Goal: Transaction & Acquisition: Purchase product/service

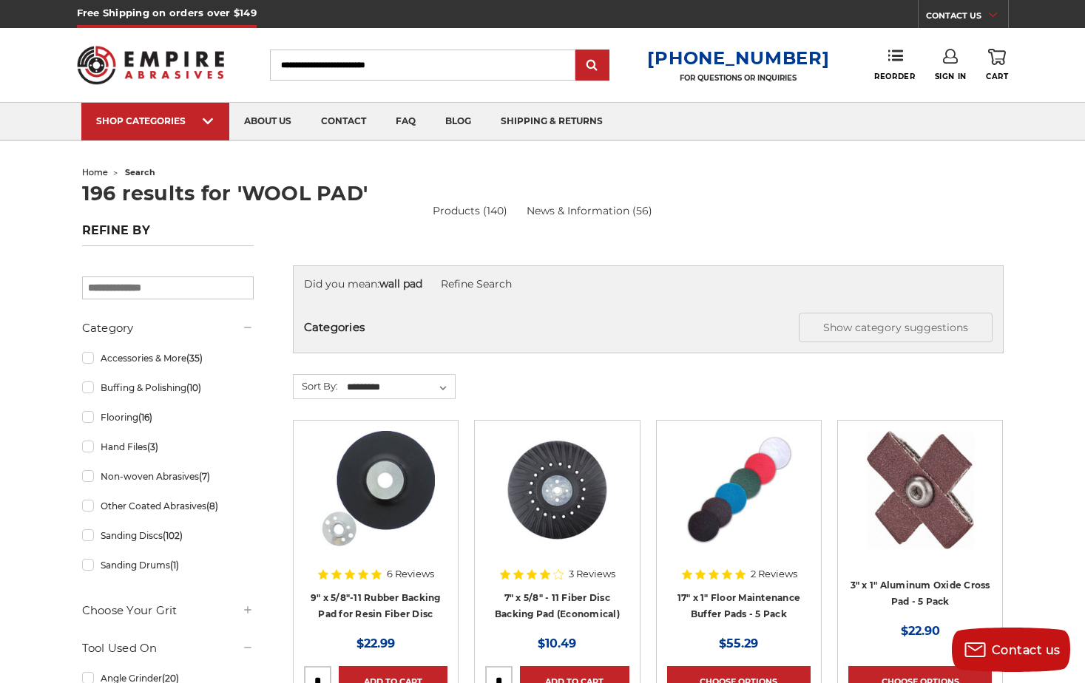
click at [501, 64] on input "Search" at bounding box center [422, 65] width 305 height 31
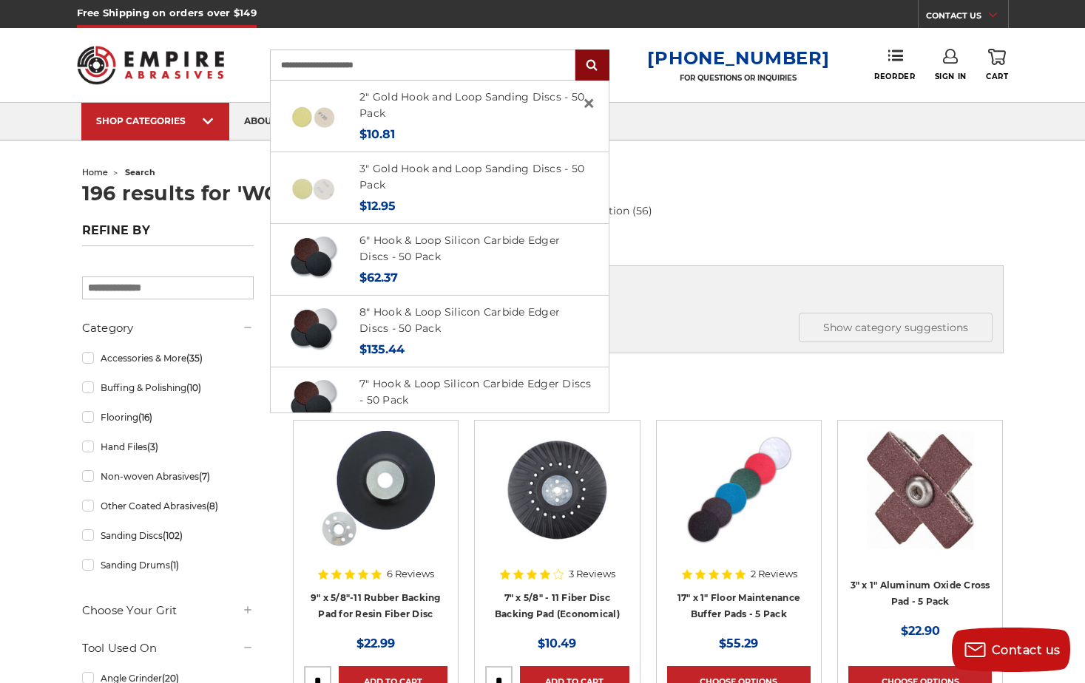
type input "**********"
click at [598, 61] on input "submit" at bounding box center [593, 66] width 30 height 30
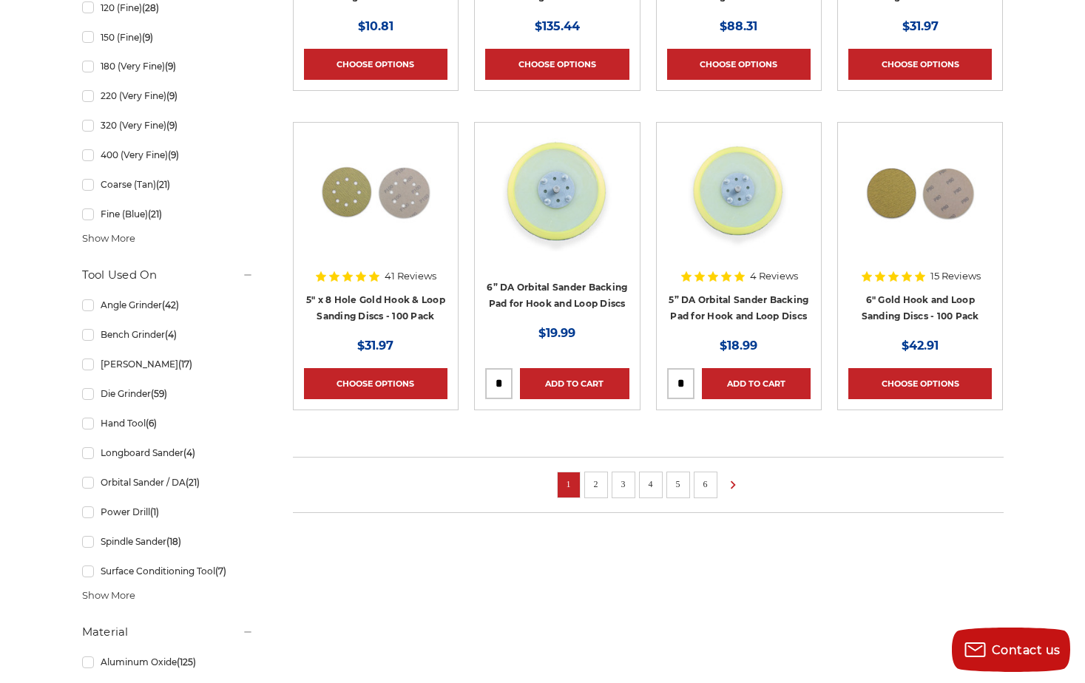
scroll to position [976, 0]
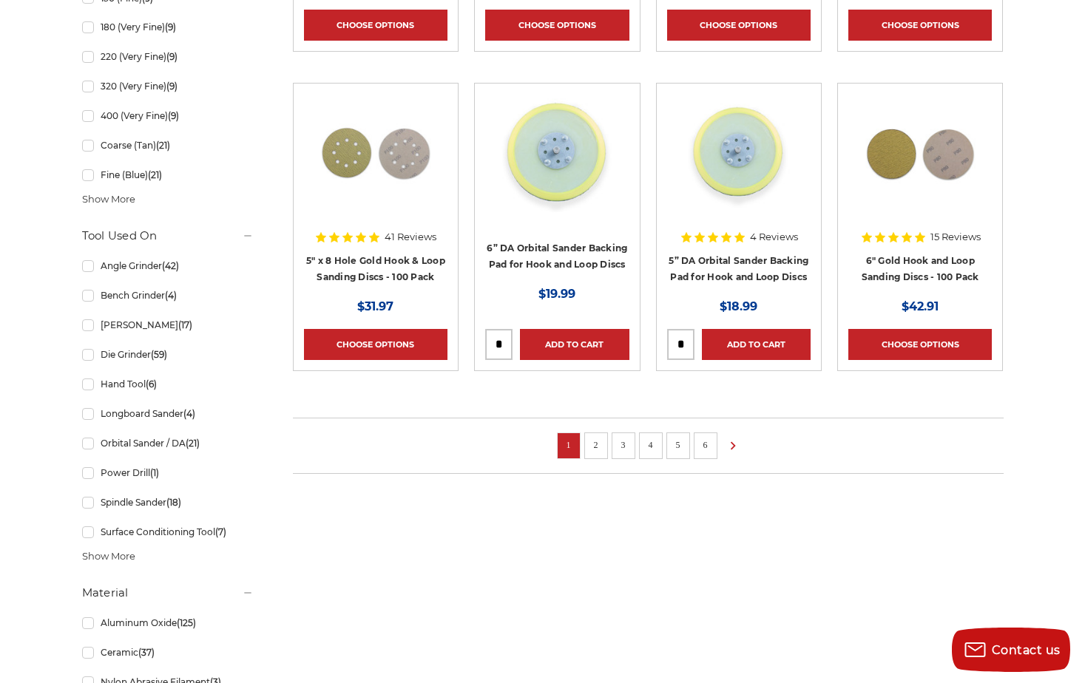
click at [595, 442] on link "2" at bounding box center [596, 445] width 15 height 16
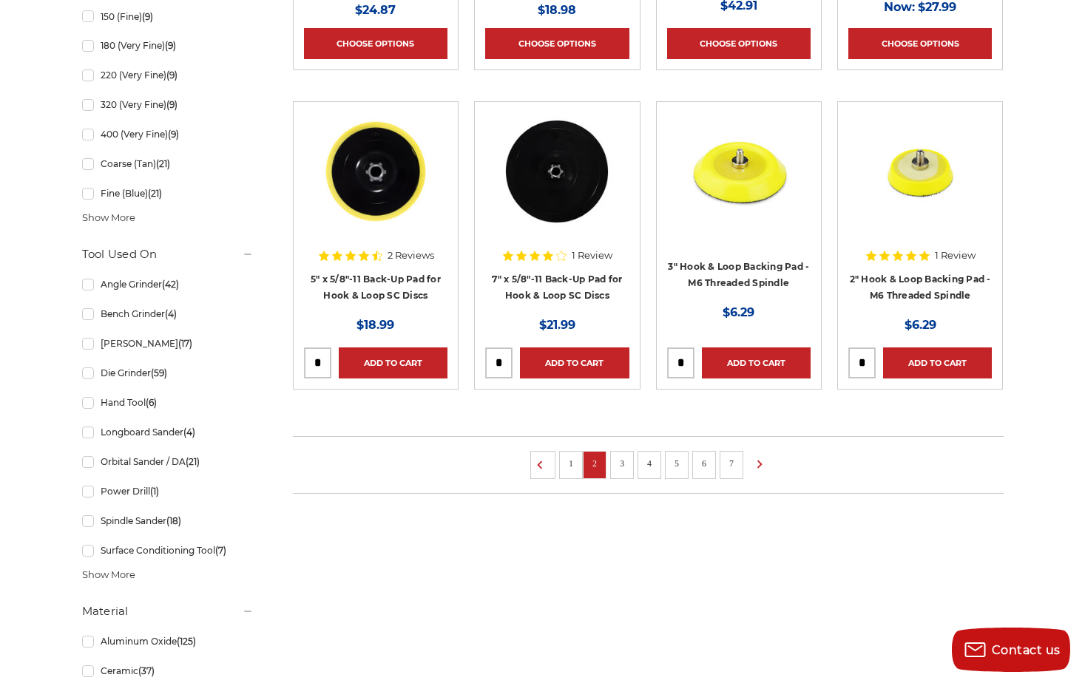
scroll to position [961, 0]
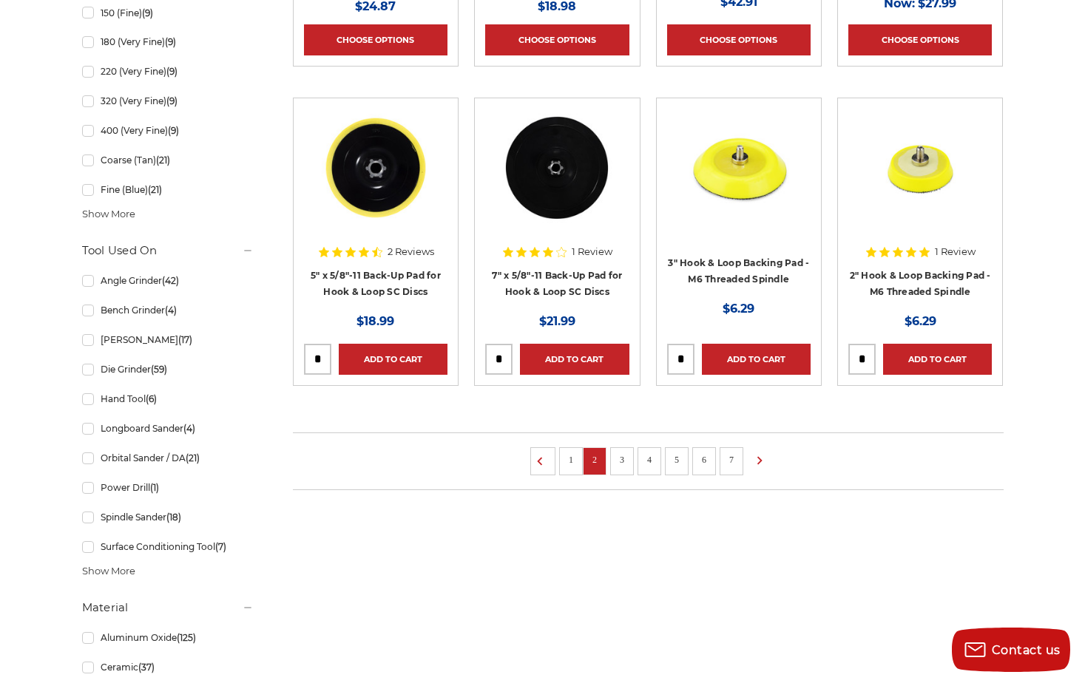
click at [618, 458] on link "3" at bounding box center [622, 460] width 15 height 16
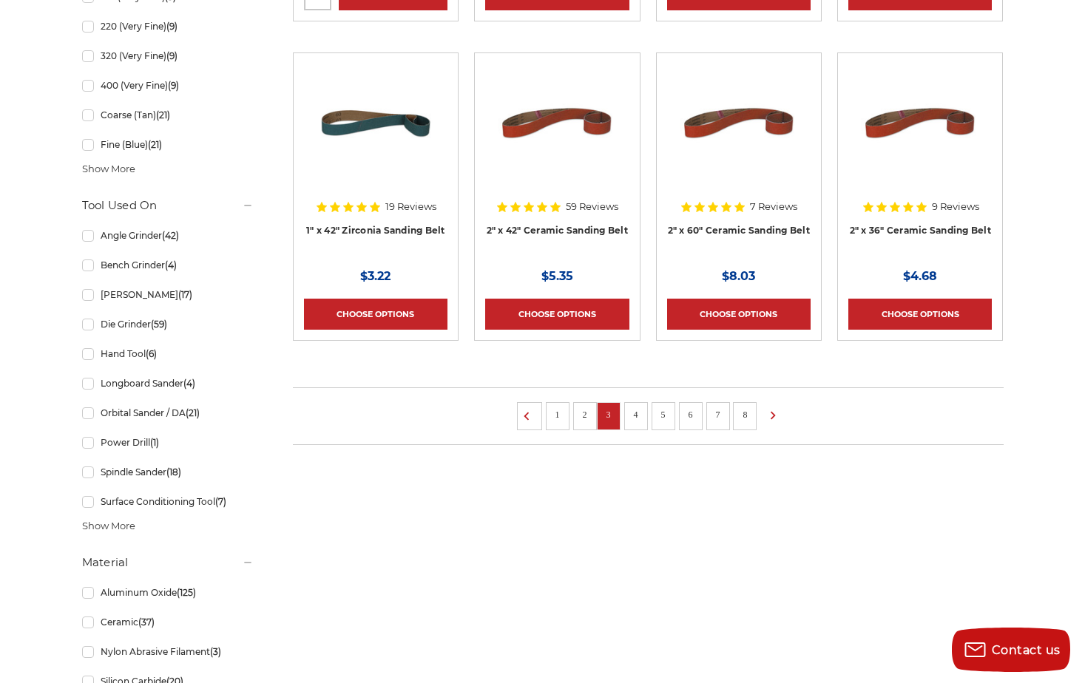
scroll to position [1035, 0]
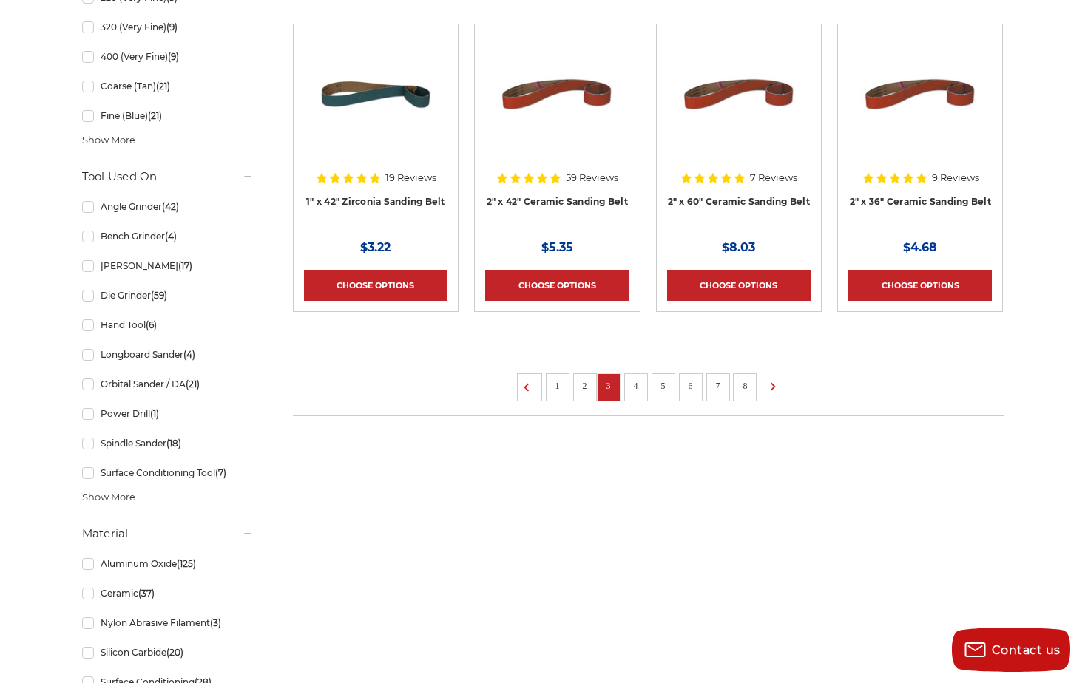
click at [637, 385] on link "4" at bounding box center [636, 386] width 15 height 16
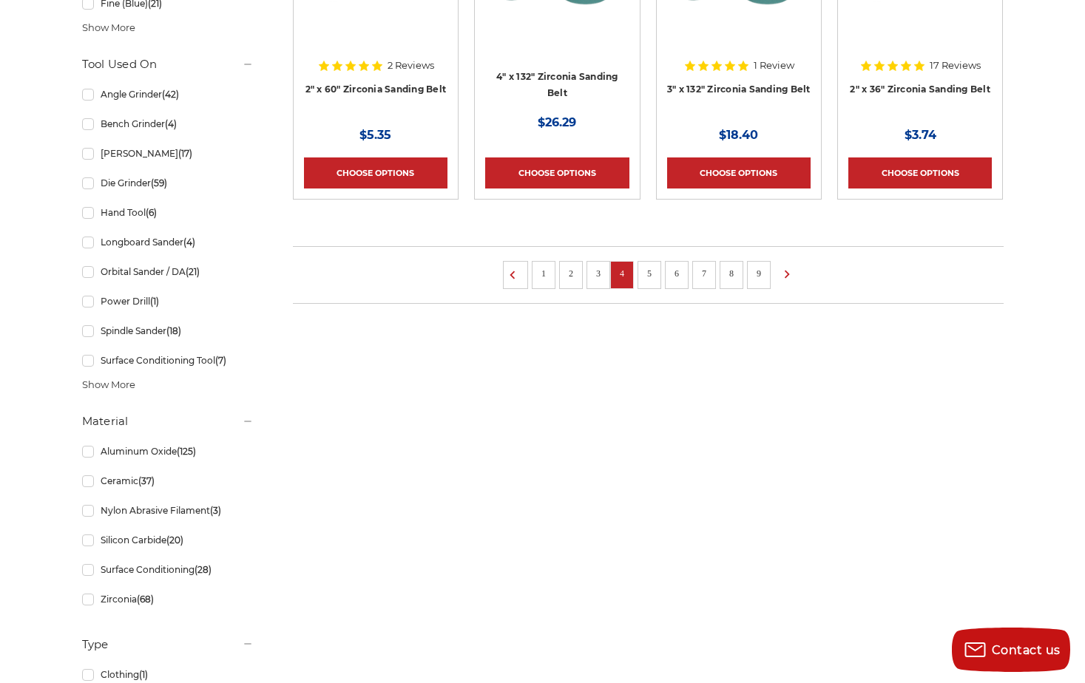
scroll to position [1183, 0]
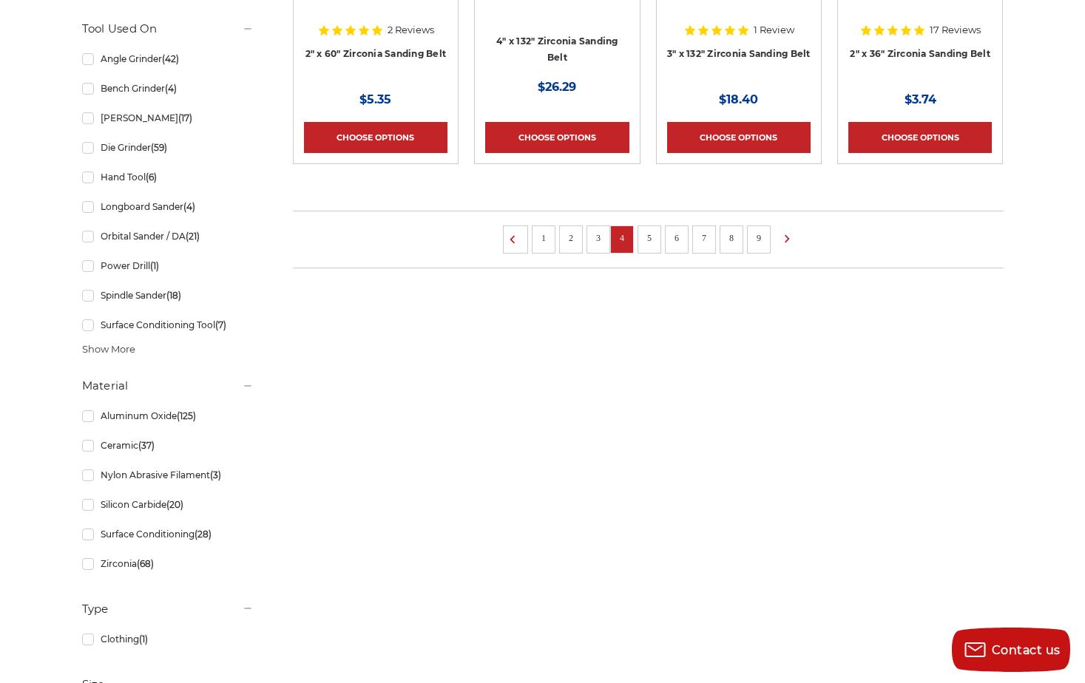
click at [649, 243] on link "5" at bounding box center [649, 238] width 15 height 16
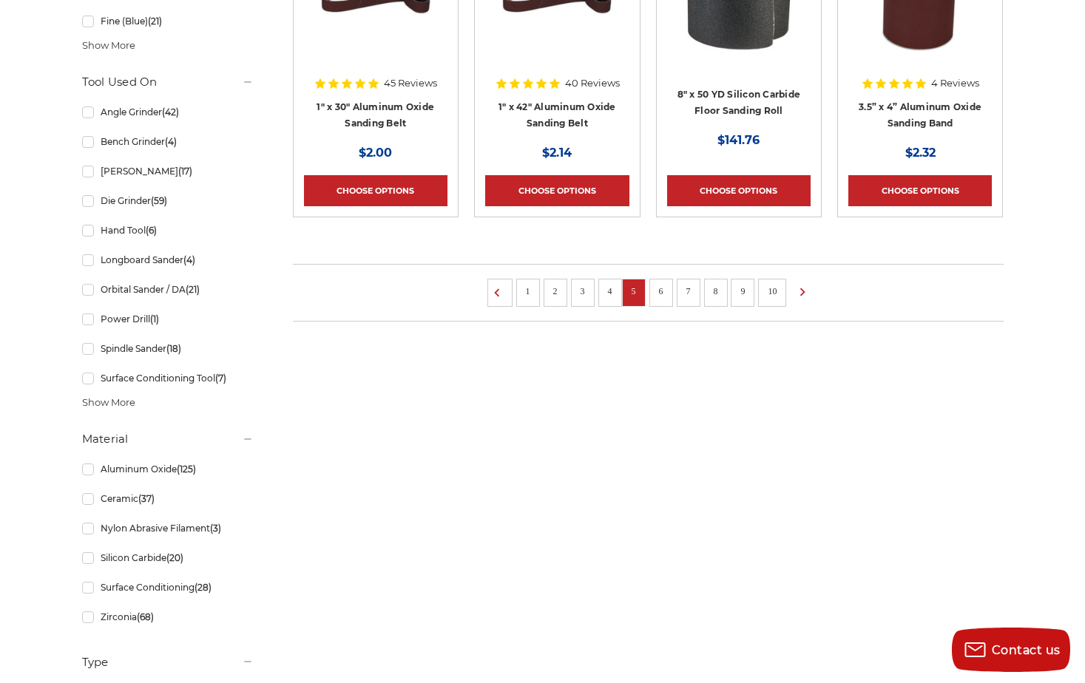
scroll to position [1183, 0]
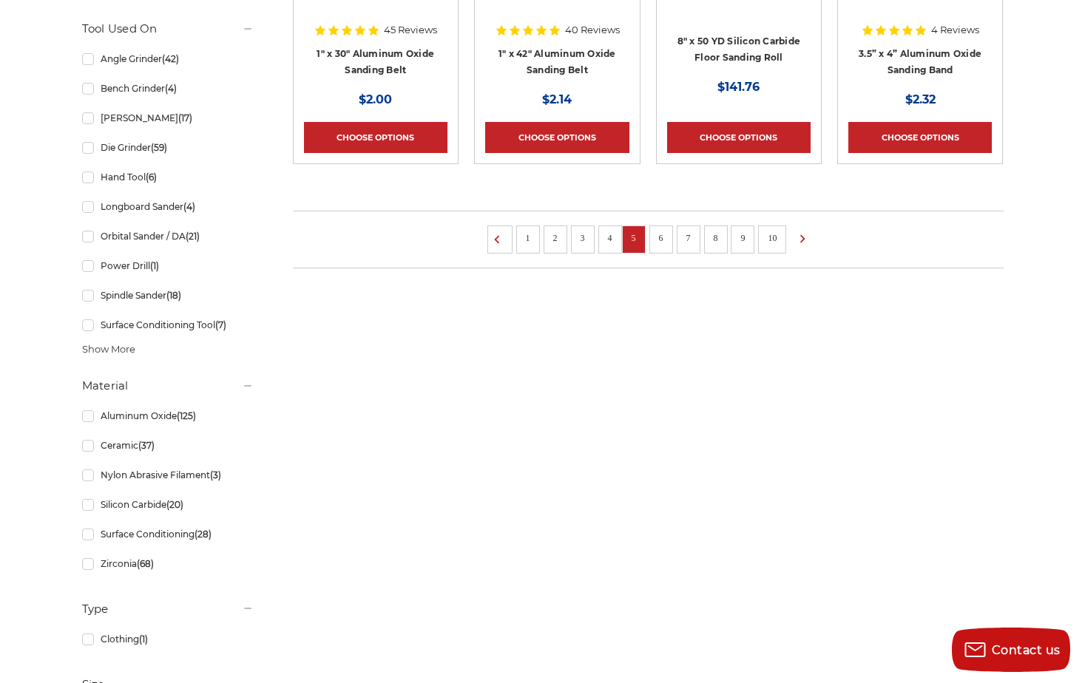
click at [655, 233] on link "6" at bounding box center [661, 238] width 15 height 16
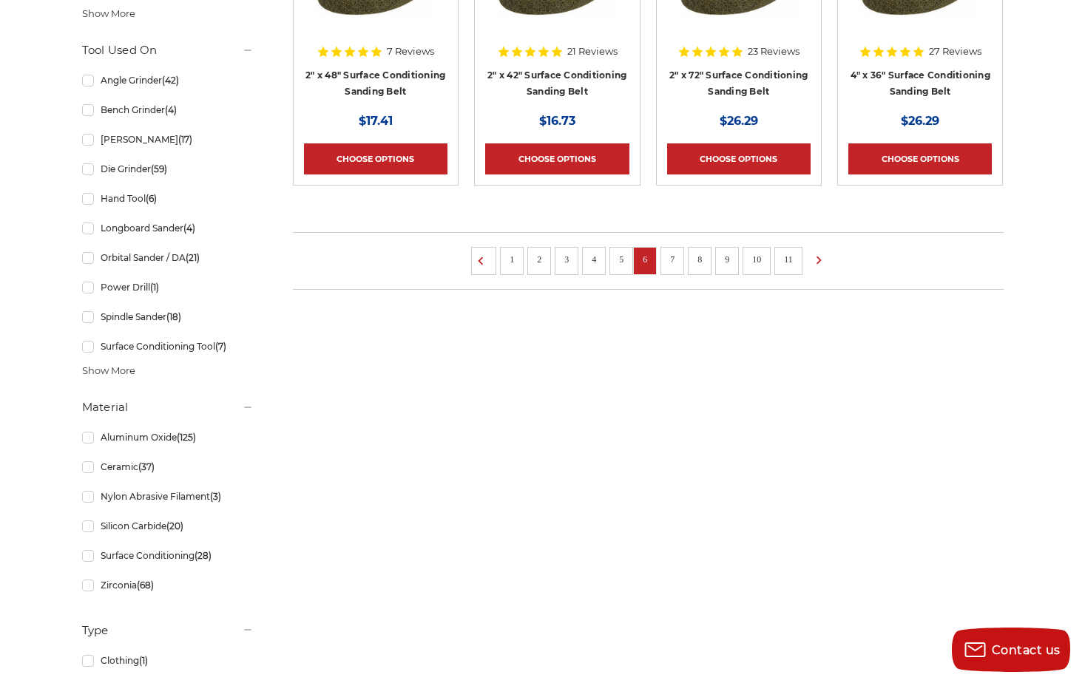
scroll to position [1183, 0]
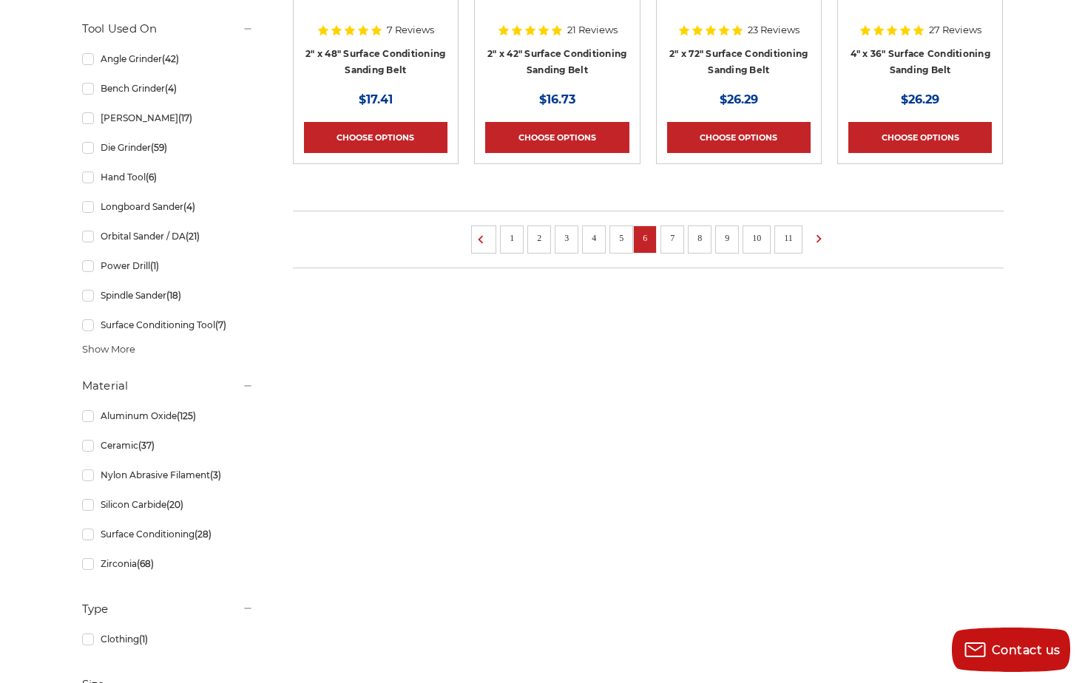
click at [668, 238] on link "7" at bounding box center [672, 238] width 15 height 16
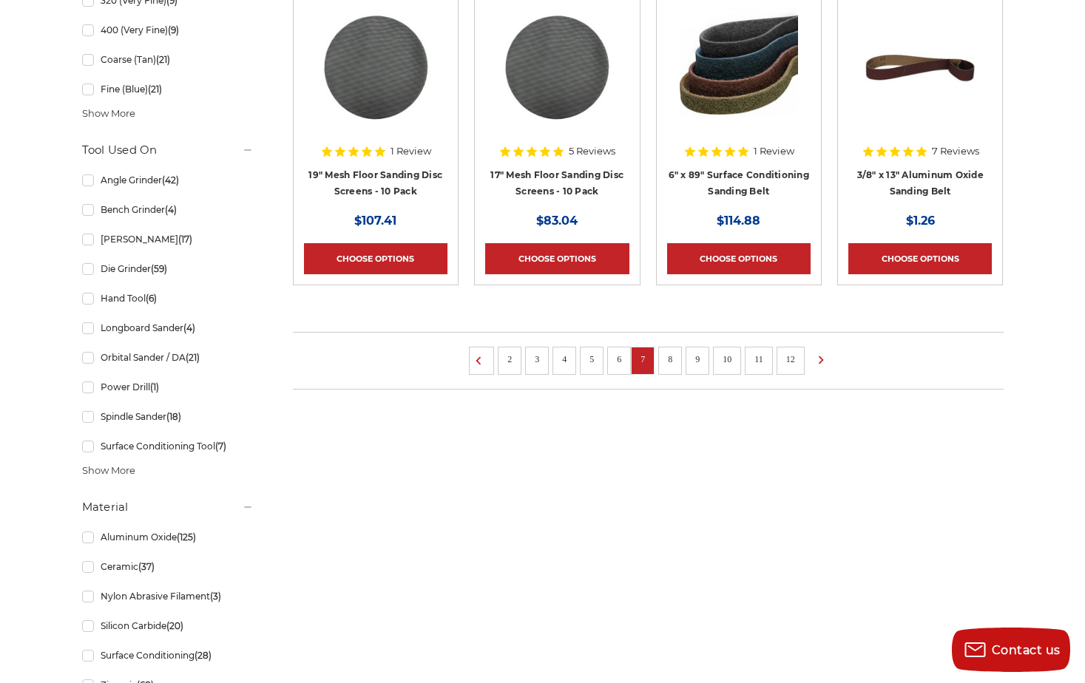
scroll to position [1109, 0]
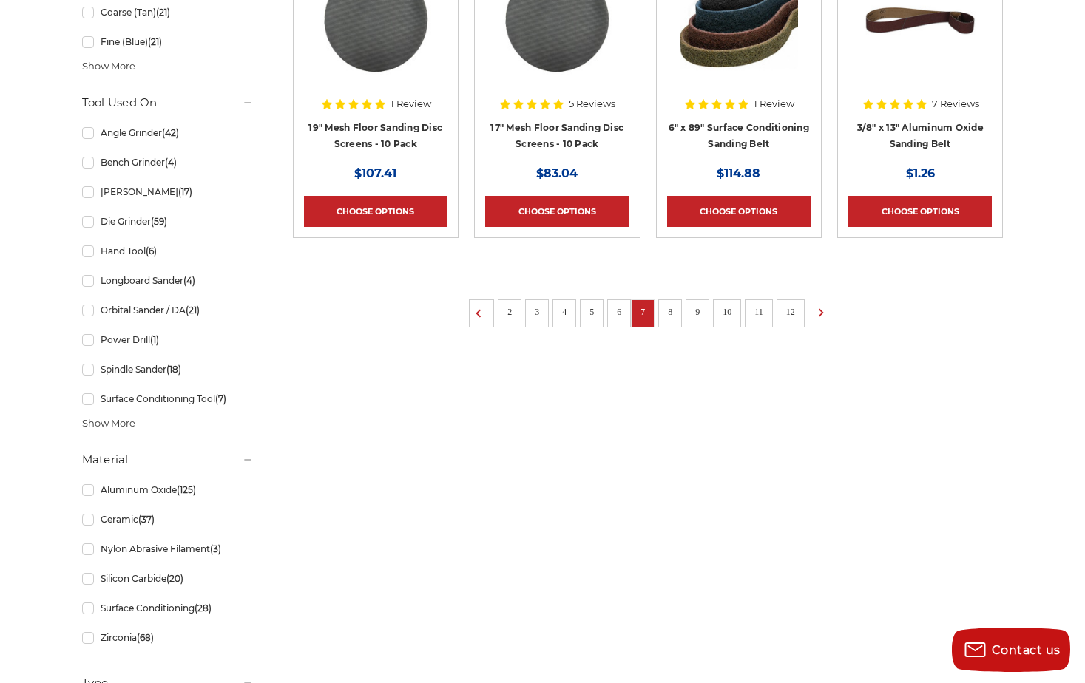
click at [667, 313] on link "8" at bounding box center [670, 312] width 15 height 16
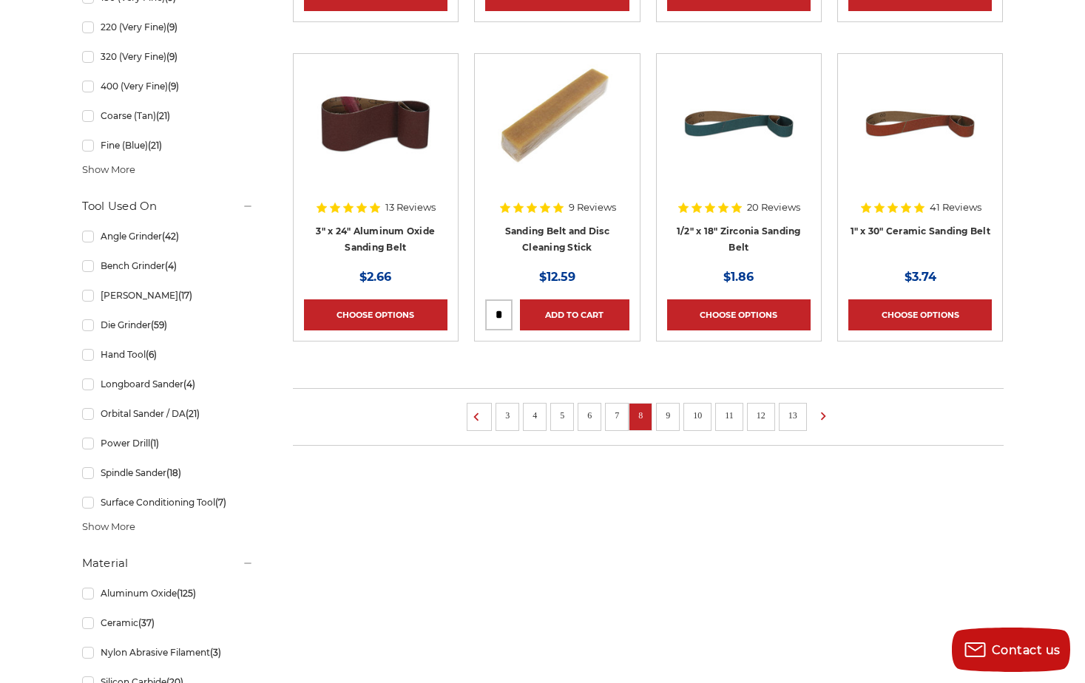
scroll to position [1109, 0]
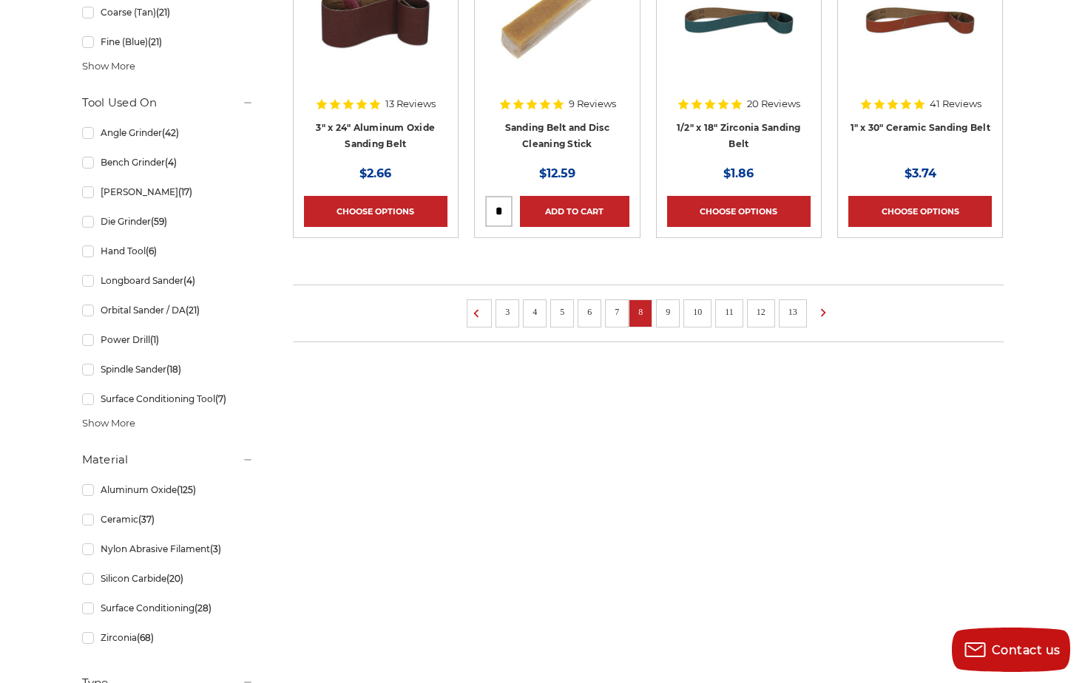
click at [663, 307] on link "9" at bounding box center [667, 312] width 15 height 16
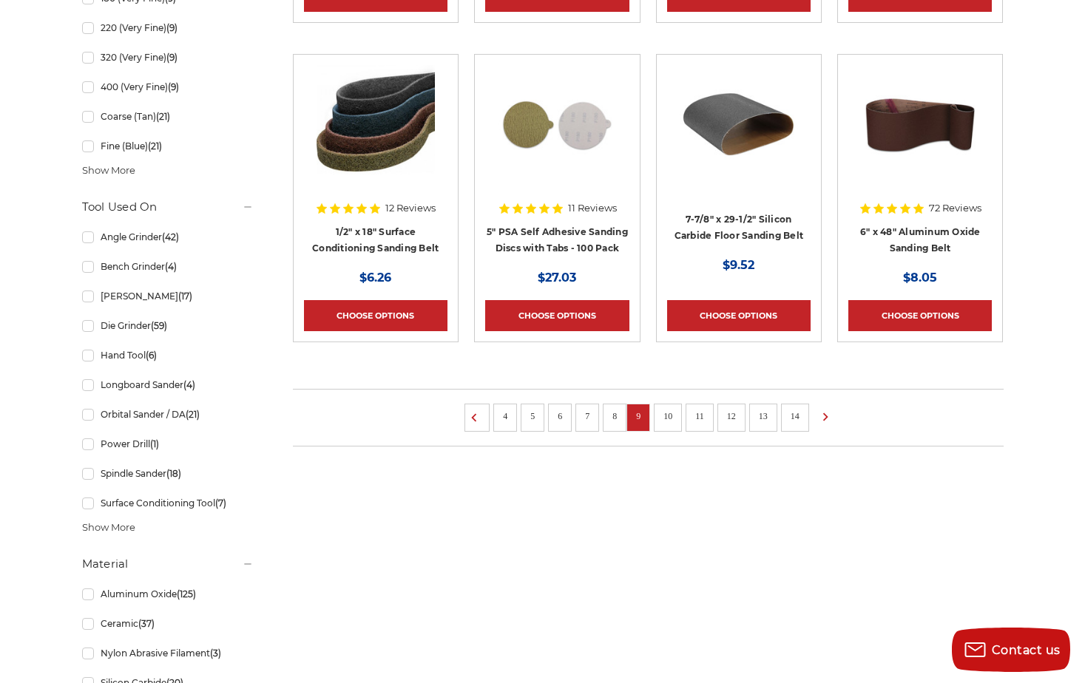
scroll to position [1035, 0]
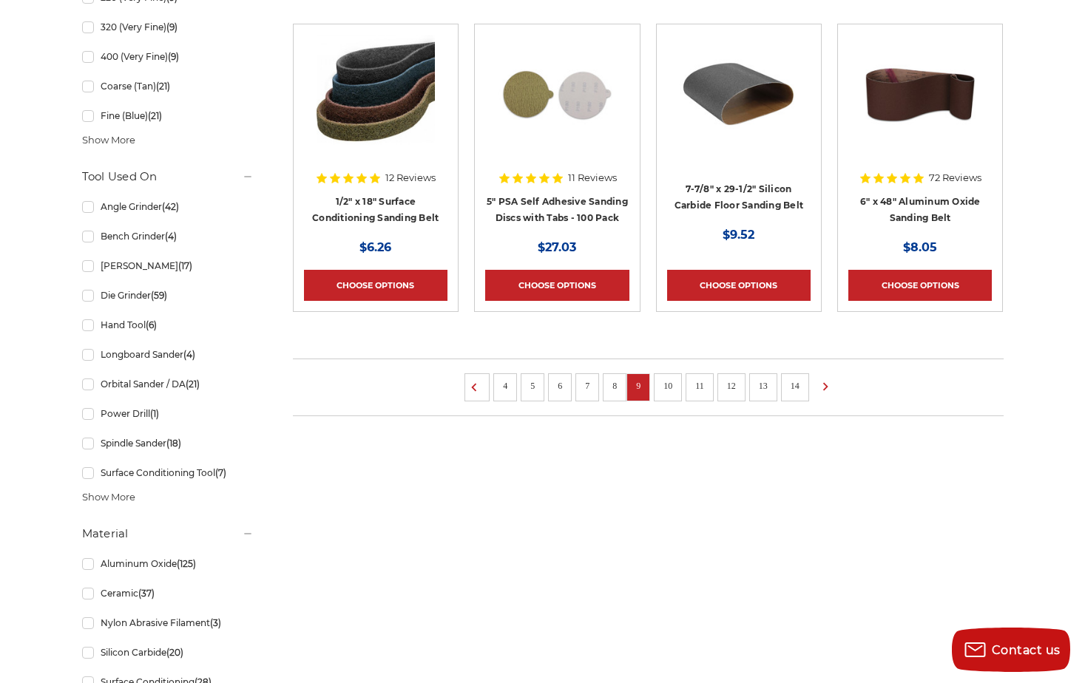
click at [674, 386] on link "10" at bounding box center [667, 386] width 19 height 16
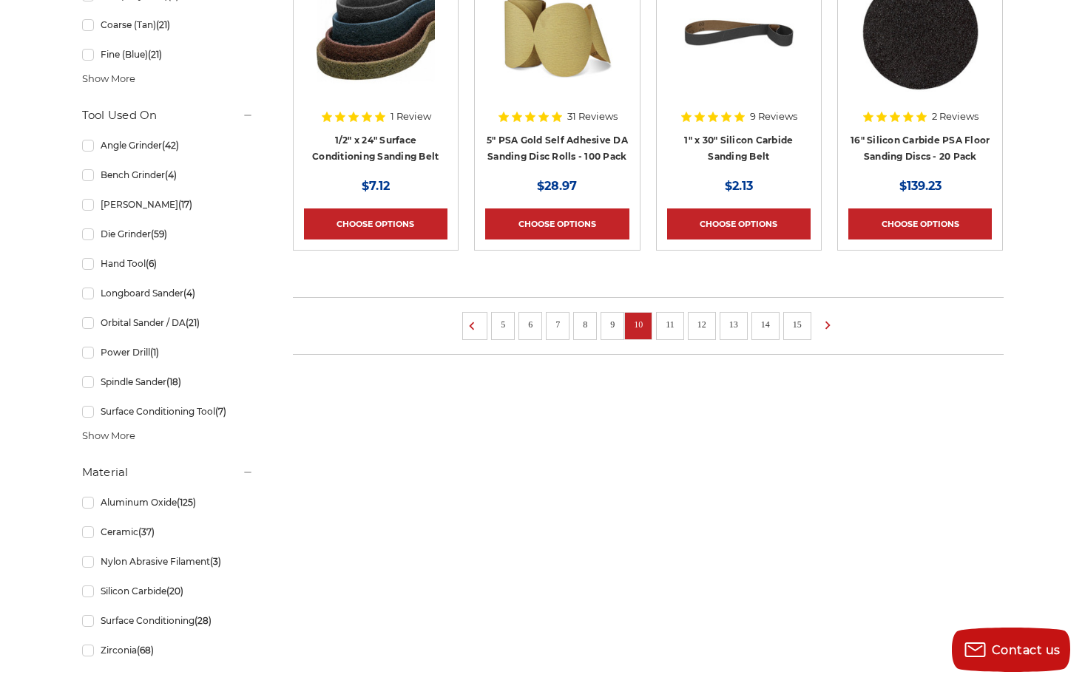
scroll to position [1109, 0]
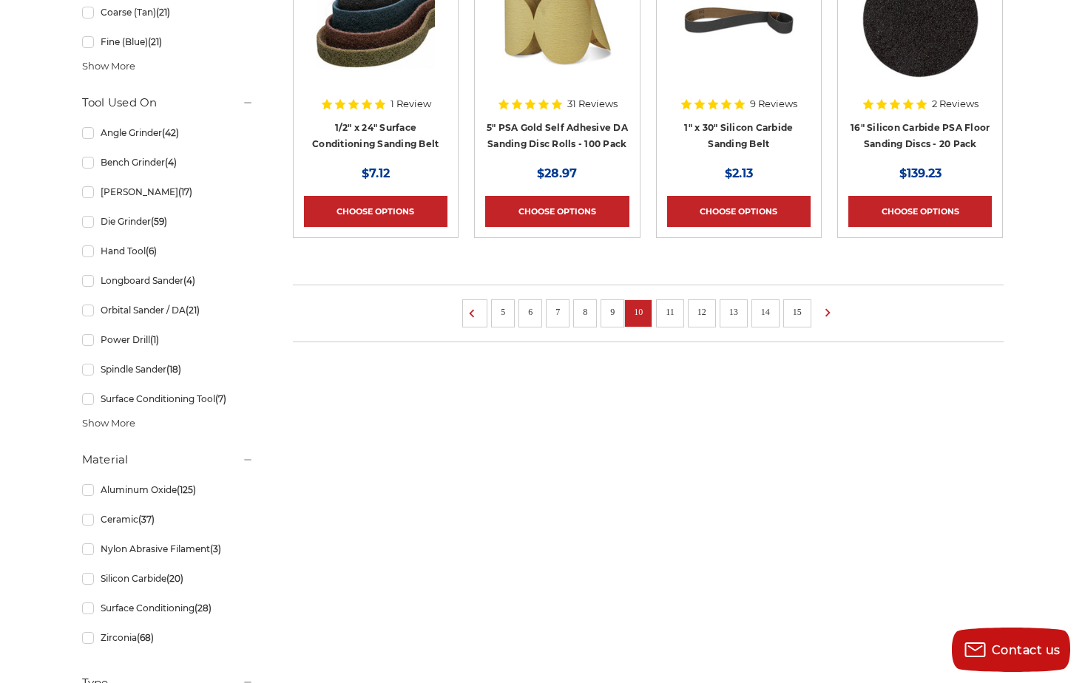
click at [668, 317] on link "11" at bounding box center [669, 312] width 19 height 16
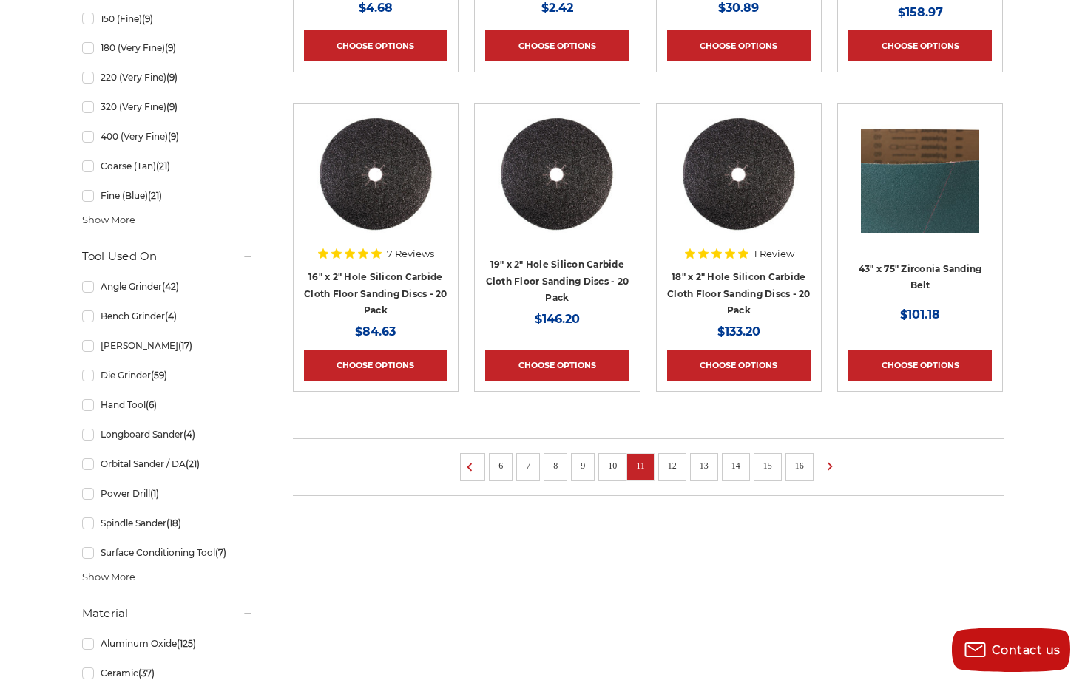
scroll to position [961, 0]
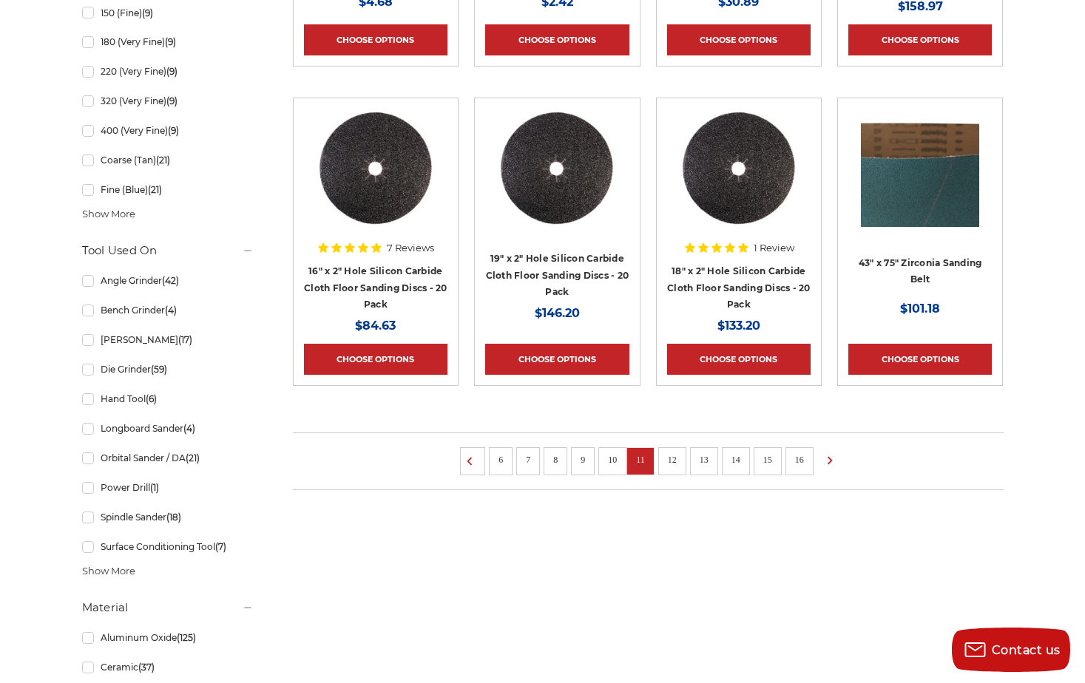
click at [673, 459] on link "12" at bounding box center [672, 460] width 19 height 16
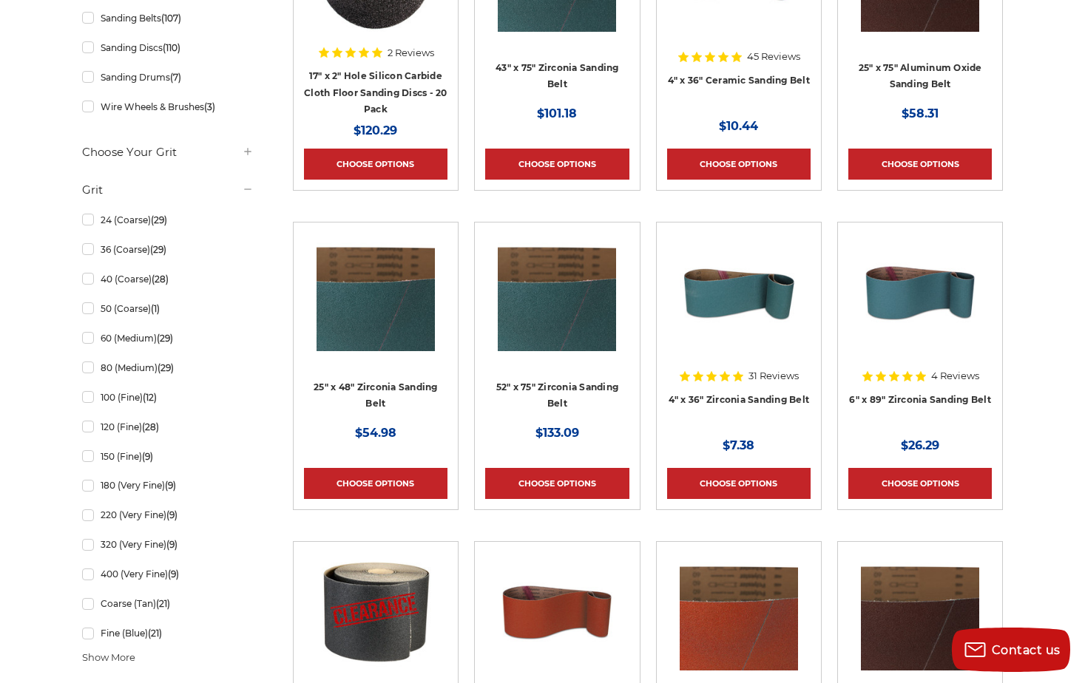
scroll to position [592, 0]
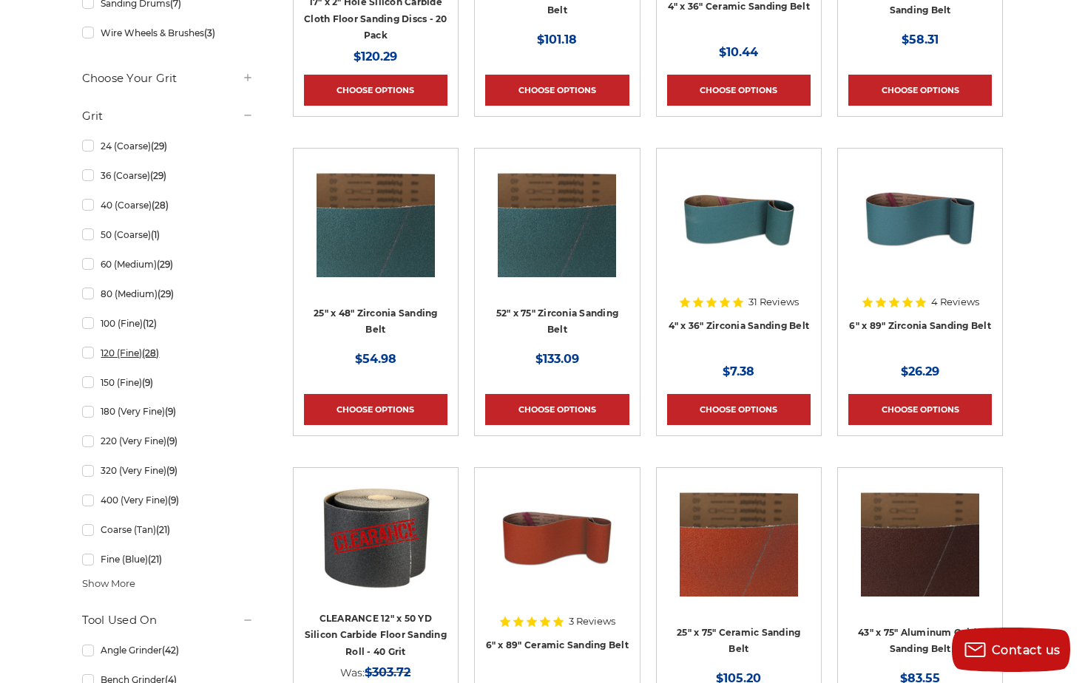
click at [87, 354] on link "120 (Fine) (28)" at bounding box center [168, 353] width 172 height 26
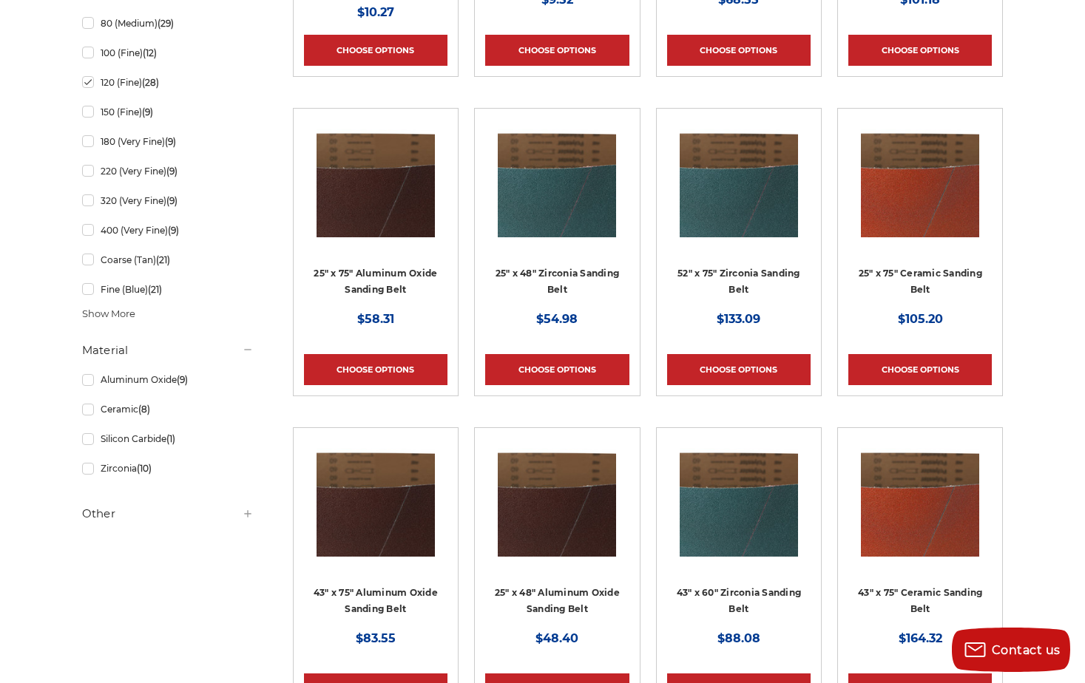
scroll to position [666, 0]
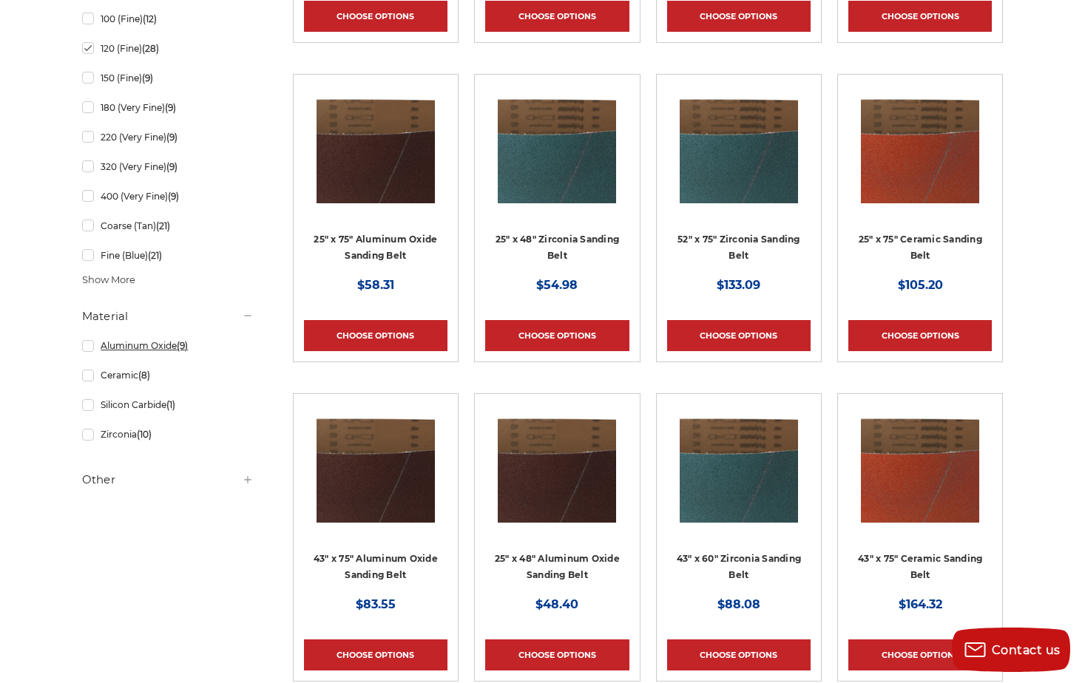
click at [89, 348] on link "Aluminum Oxide (9)" at bounding box center [168, 346] width 172 height 26
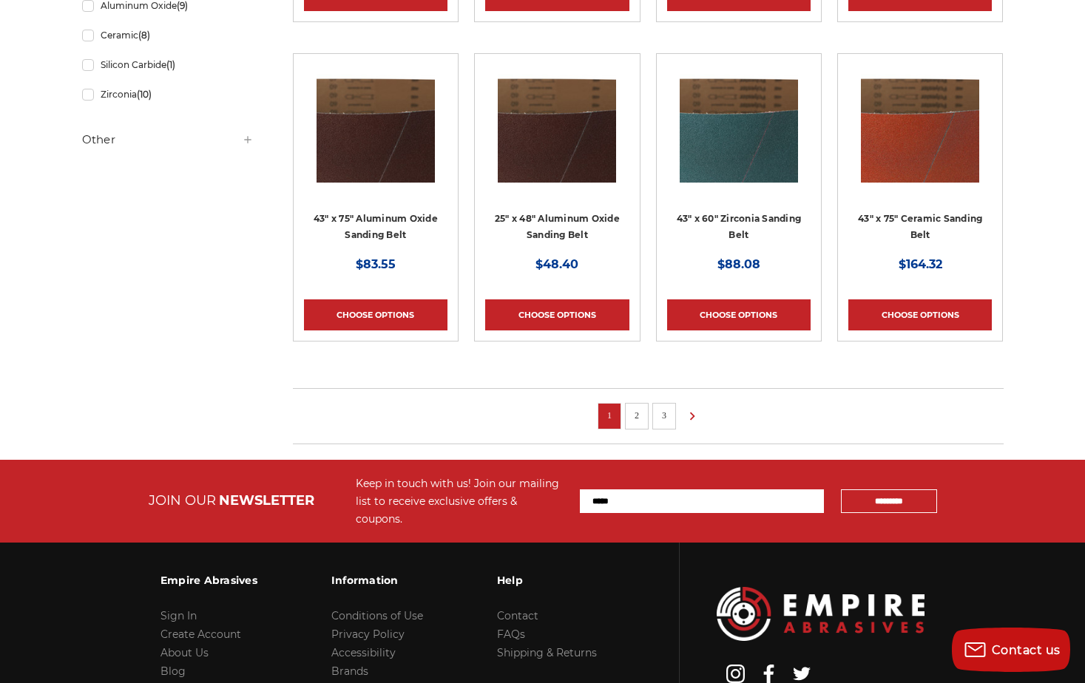
scroll to position [961, 0]
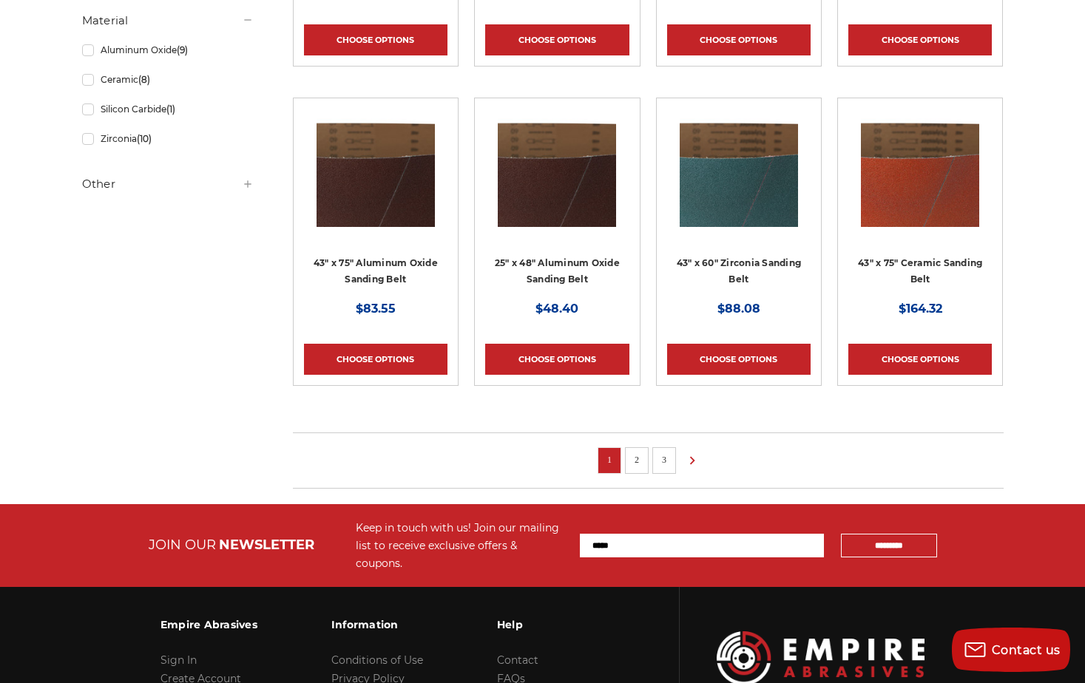
click at [639, 457] on link "2" at bounding box center [636, 460] width 15 height 16
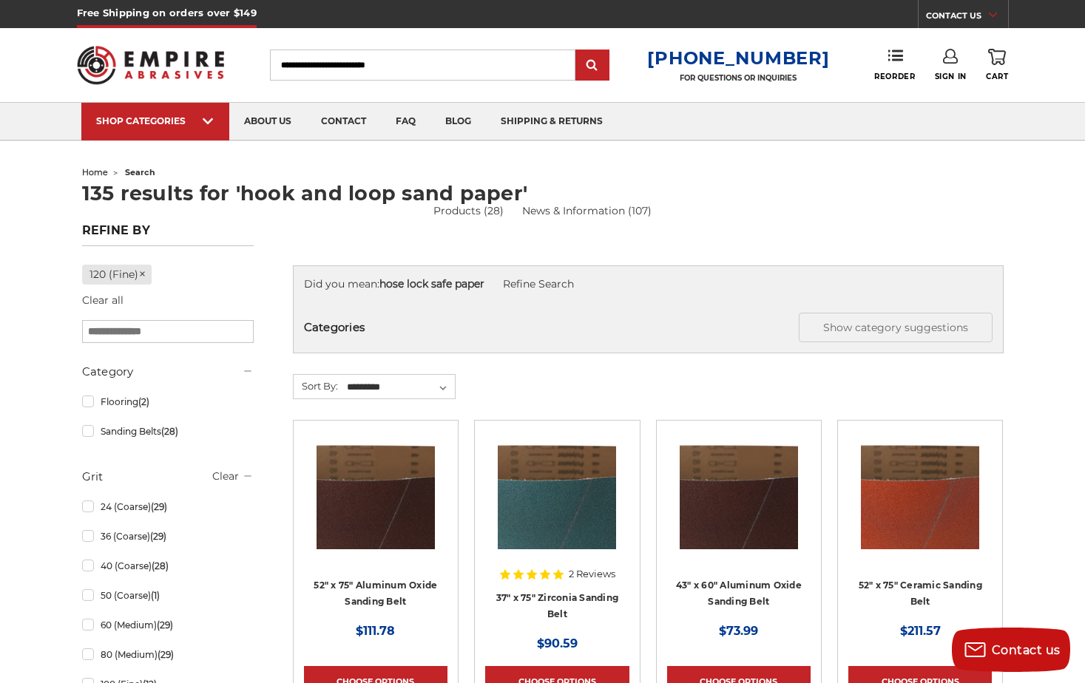
click at [450, 69] on input "Search" at bounding box center [422, 65] width 305 height 31
click at [563, 284] on link "Refine Search" at bounding box center [538, 283] width 71 height 13
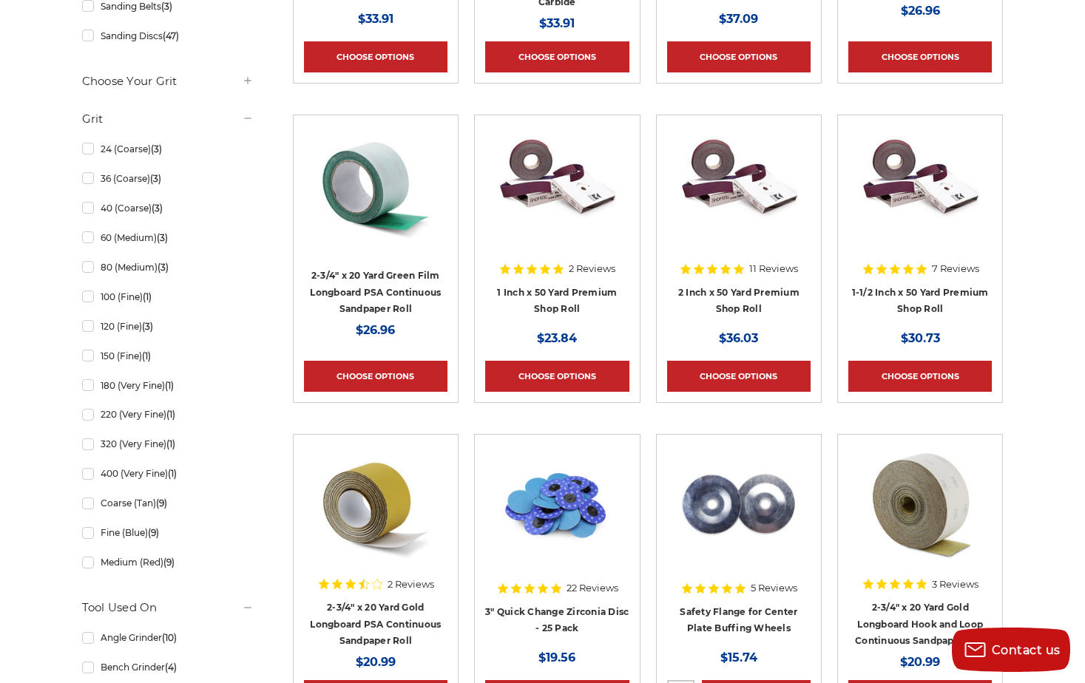
scroll to position [592, 0]
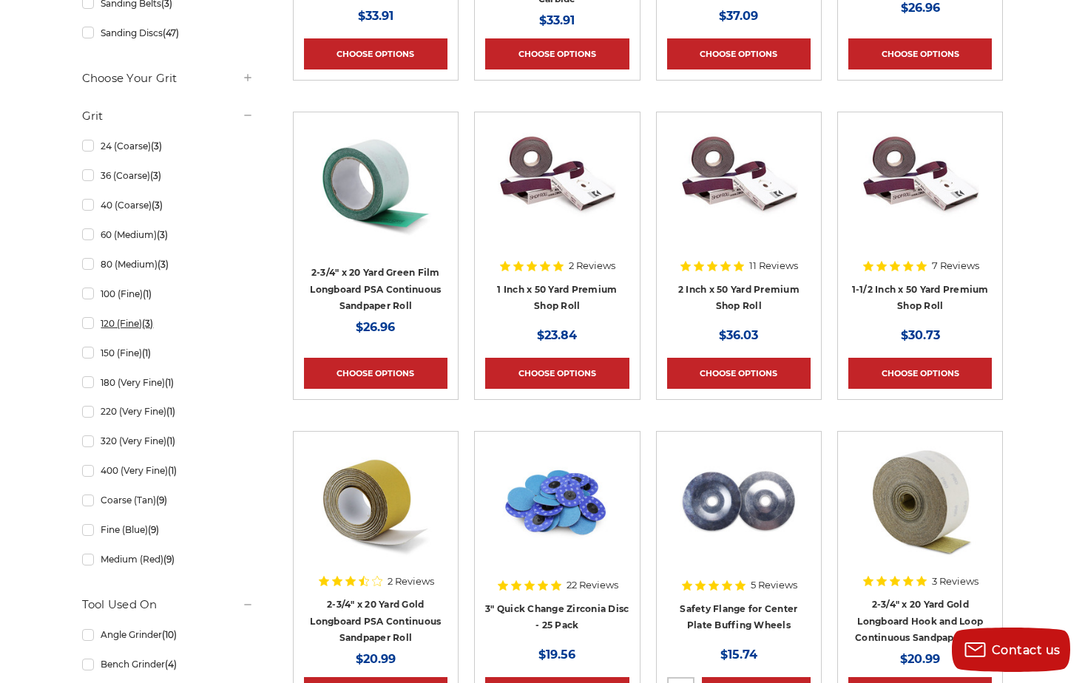
click at [86, 325] on link "120 (Fine) (3)" at bounding box center [168, 324] width 172 height 26
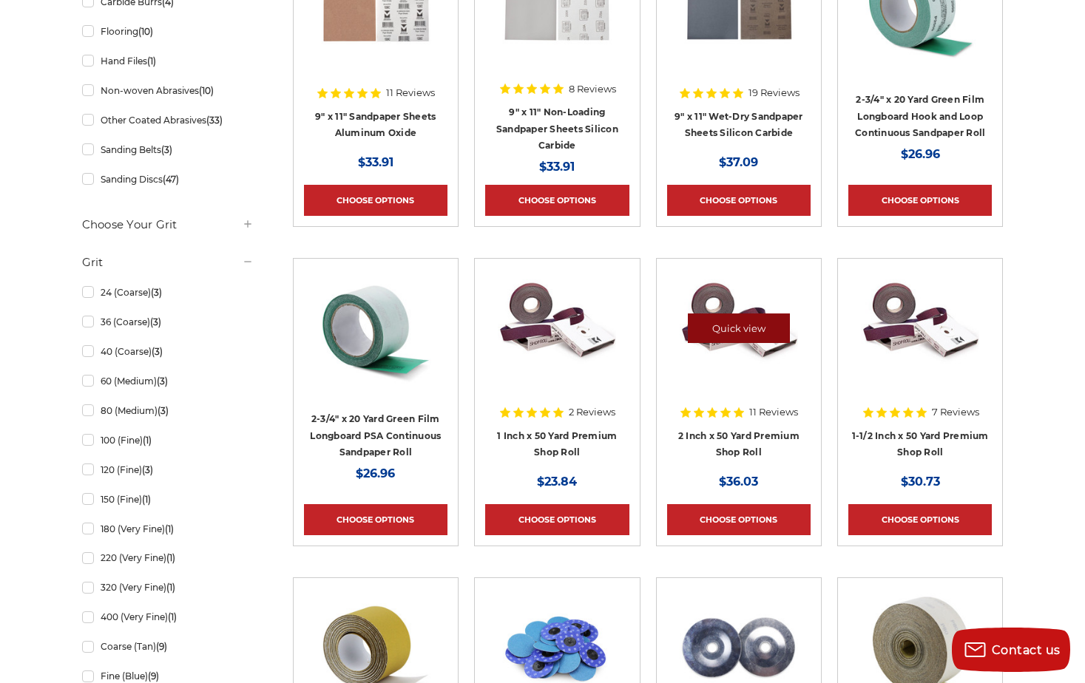
scroll to position [370, 0]
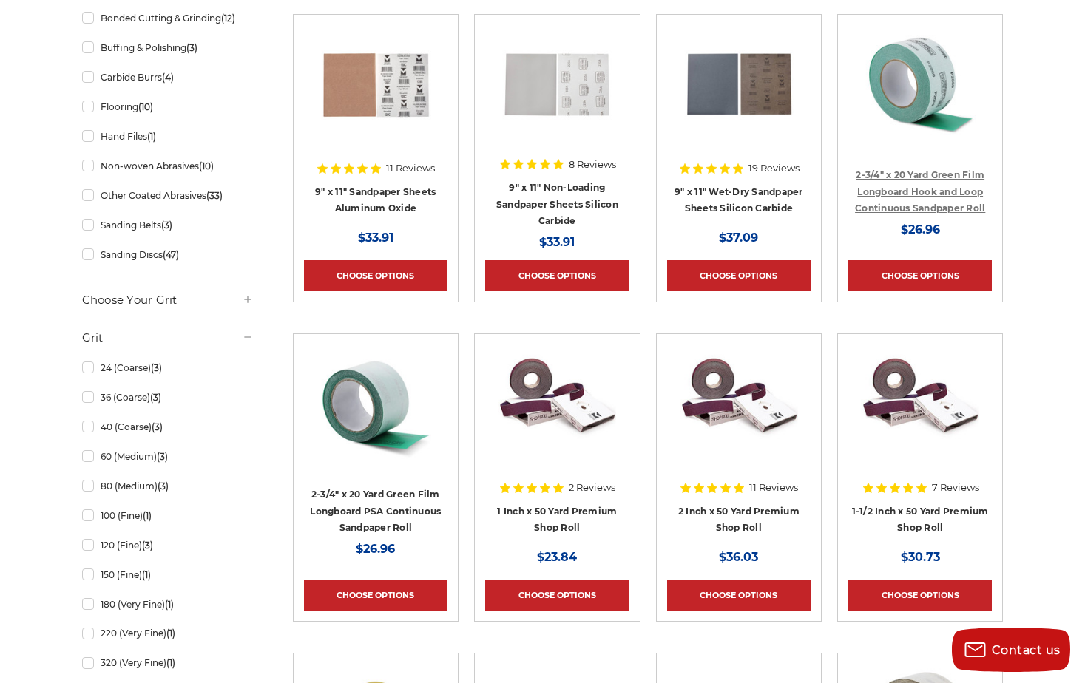
click at [914, 190] on link "2-3/4" x 20 Yard Green Film Longboard Hook and Loop Continuous Sandpaper Roll" at bounding box center [920, 191] width 130 height 44
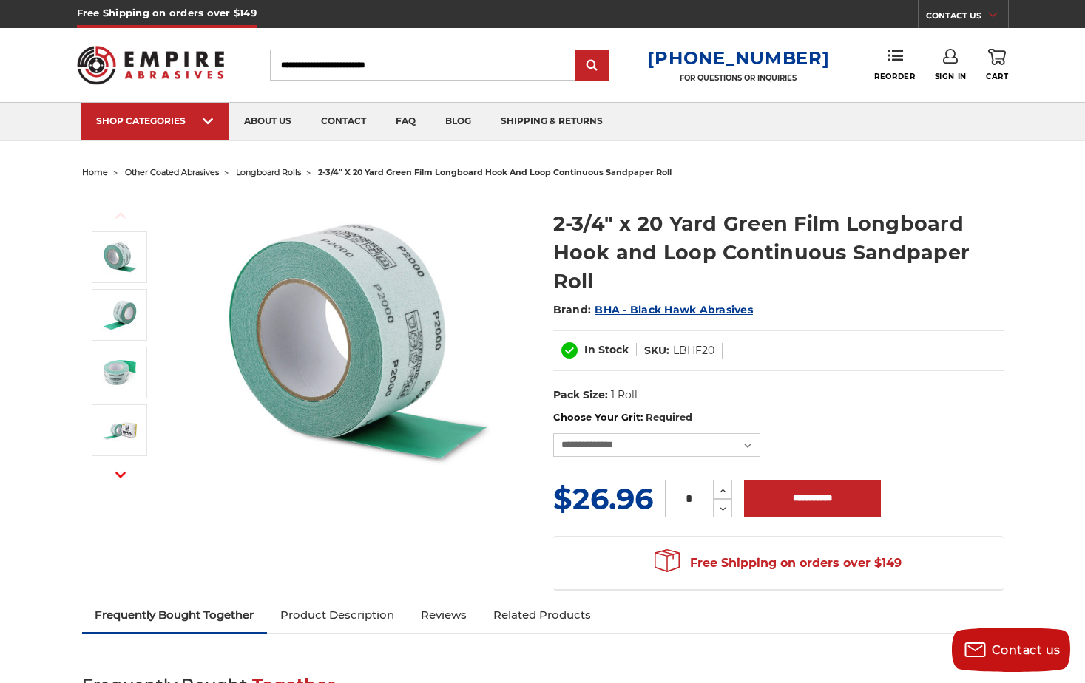
click at [442, 68] on input "Search" at bounding box center [422, 65] width 305 height 31
click at [447, 62] on input "Search" at bounding box center [422, 65] width 305 height 31
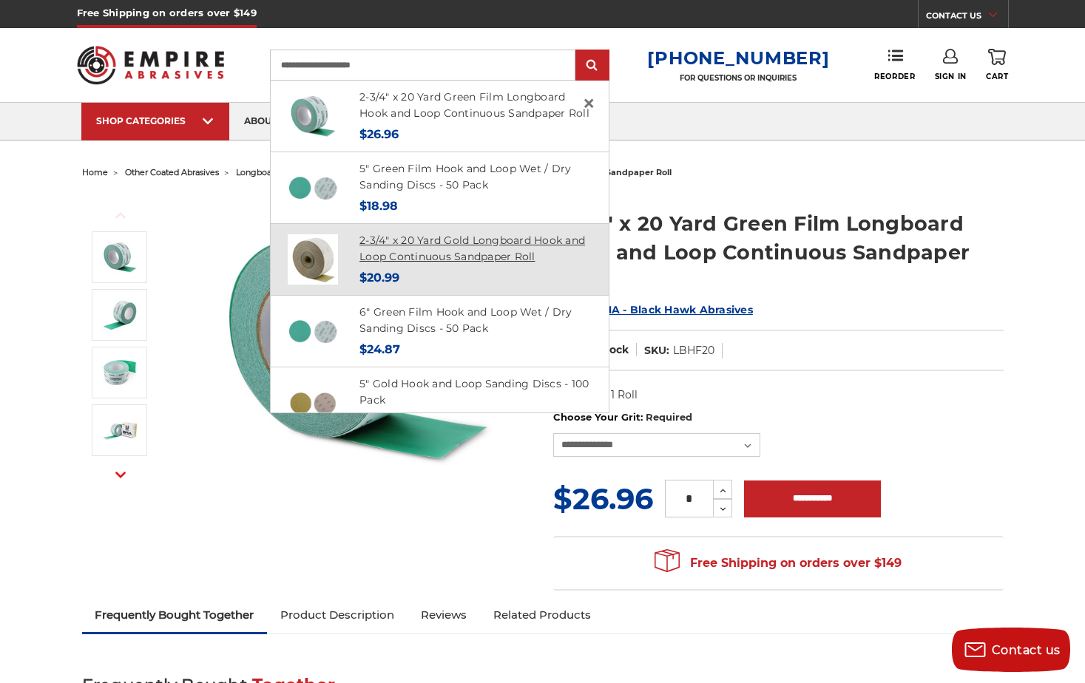
type input "**********"
click at [475, 257] on link "2-3/4" x 20 Yard Gold Longboard Hook and Loop Continuous Sandpaper Roll" at bounding box center [472, 249] width 226 height 30
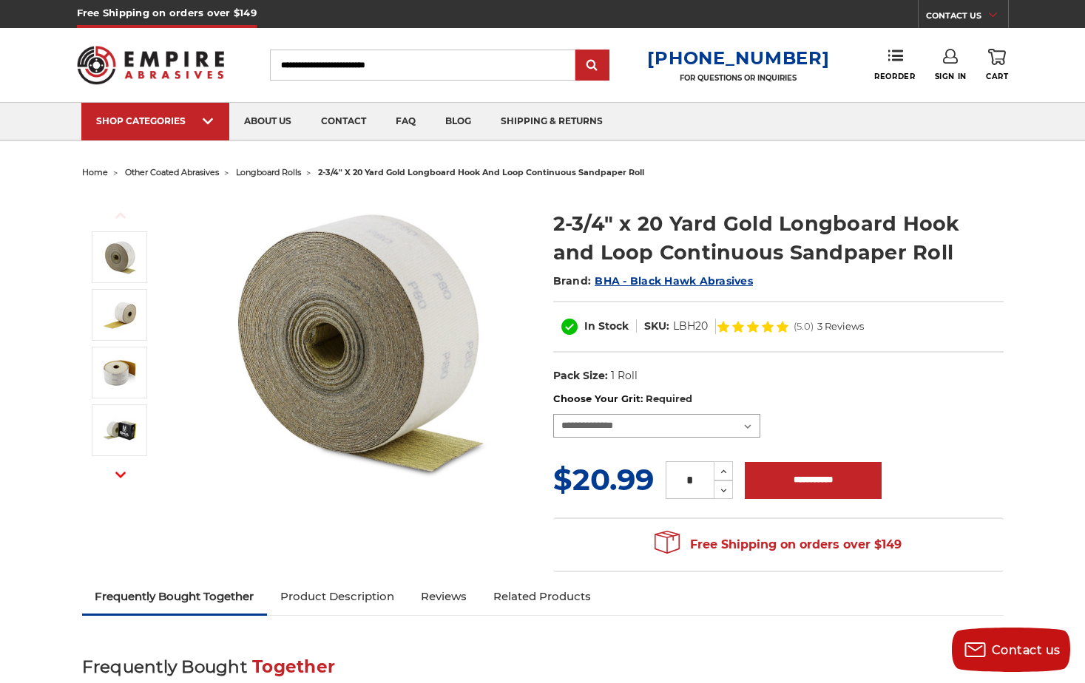
click at [746, 427] on select "**********" at bounding box center [656, 426] width 207 height 24
click at [553, 414] on select "**********" at bounding box center [656, 426] width 207 height 24
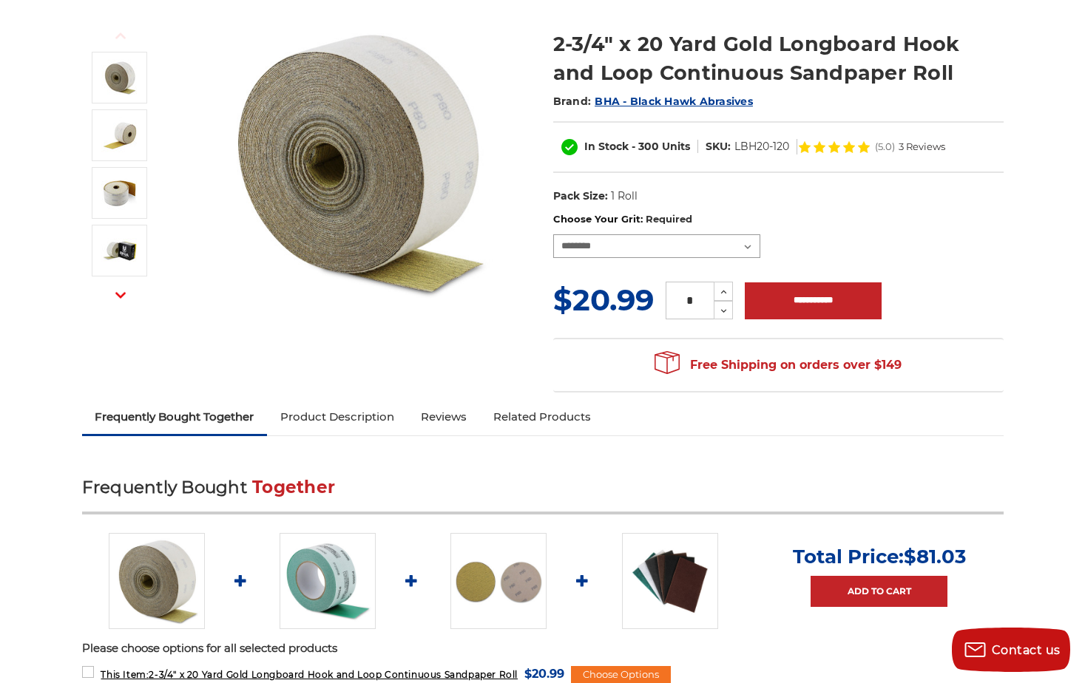
scroll to position [148, 0]
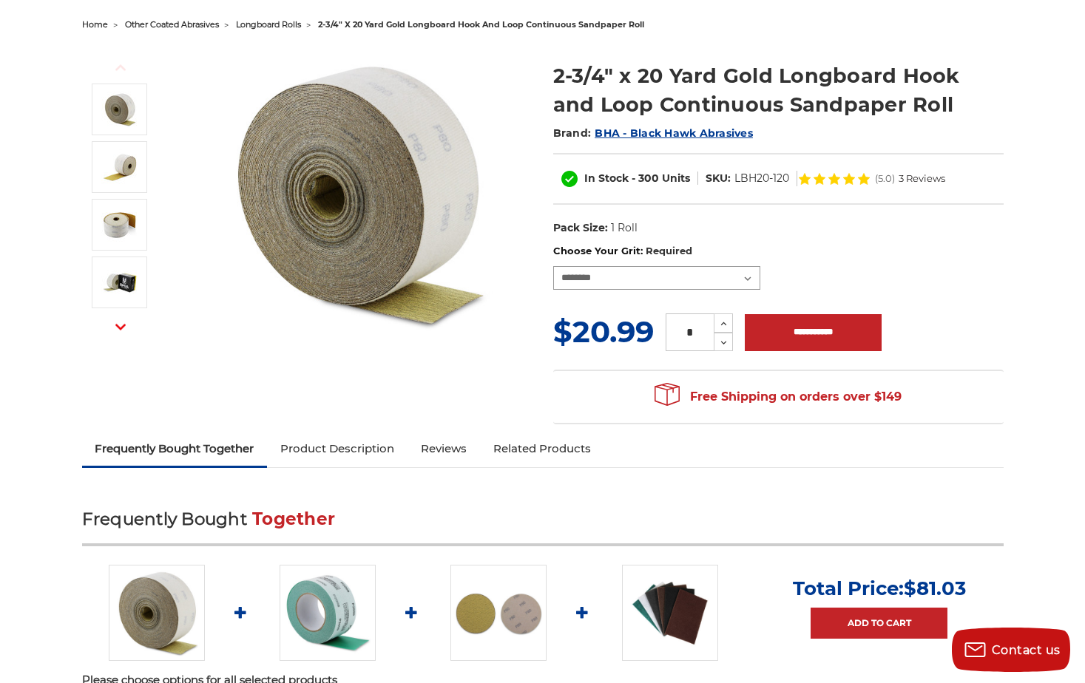
click at [747, 277] on select "**********" at bounding box center [656, 278] width 207 height 24
select select "****"
click at [553, 266] on select "**********" at bounding box center [656, 278] width 207 height 24
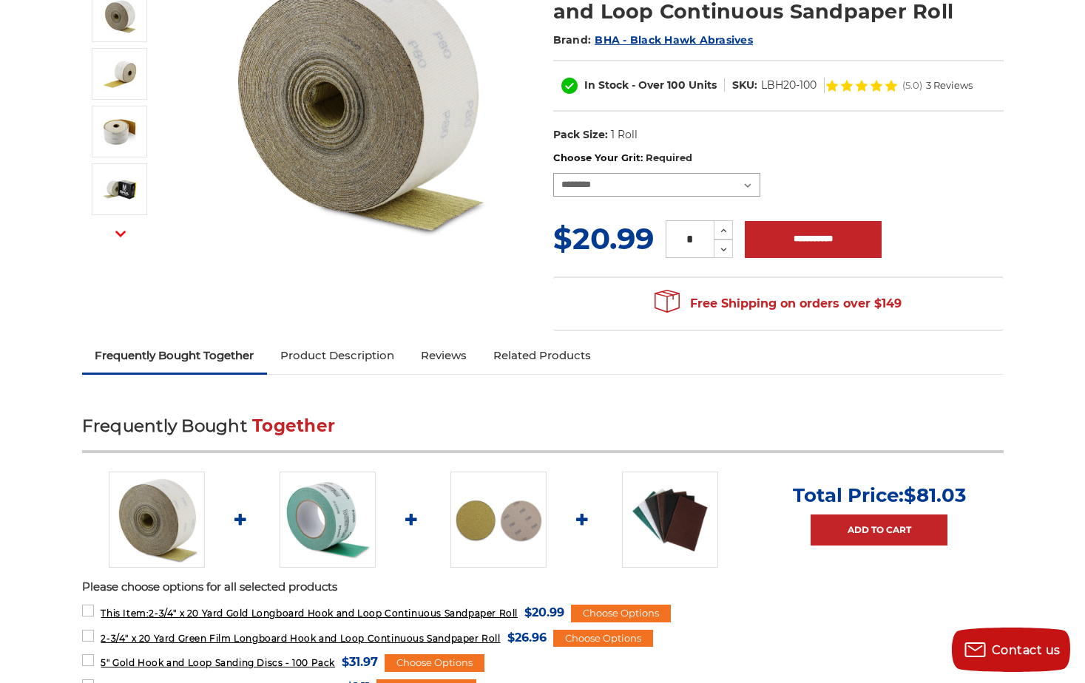
scroll to position [296, 0]
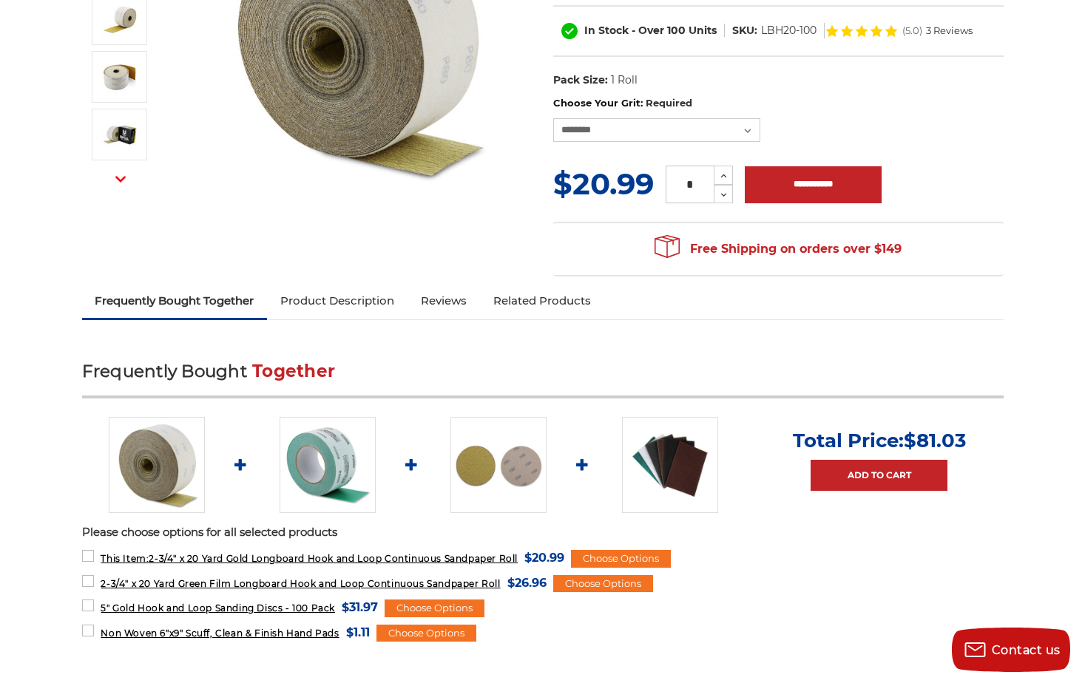
click at [336, 467] on img at bounding box center [328, 465] width 96 height 96
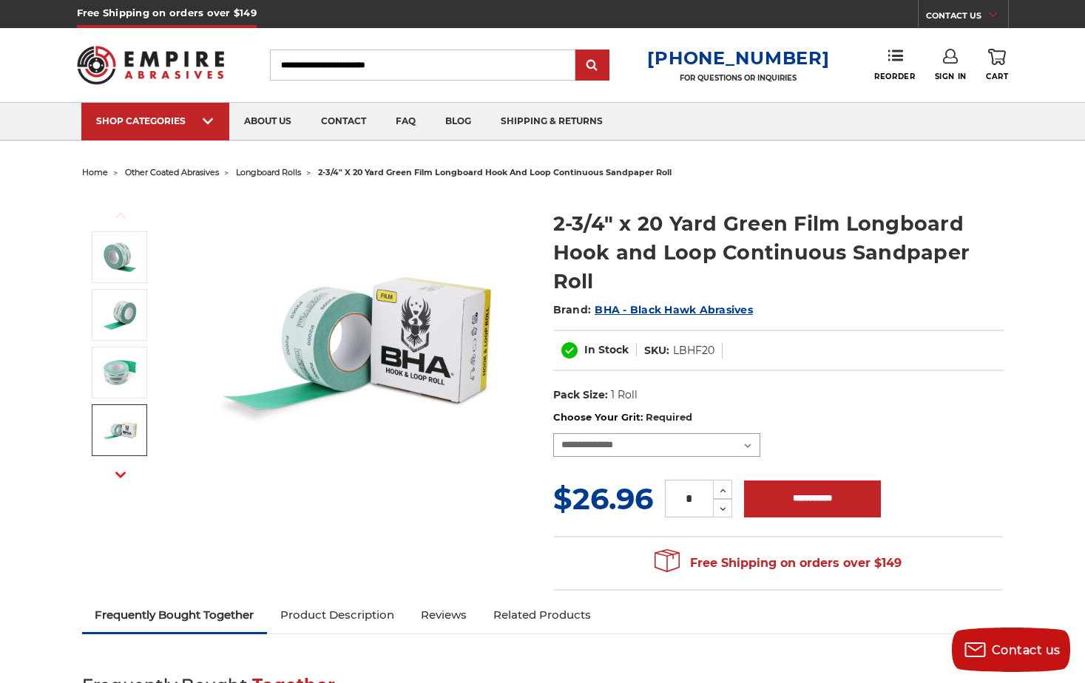
click at [745, 447] on select "**********" at bounding box center [656, 445] width 207 height 24
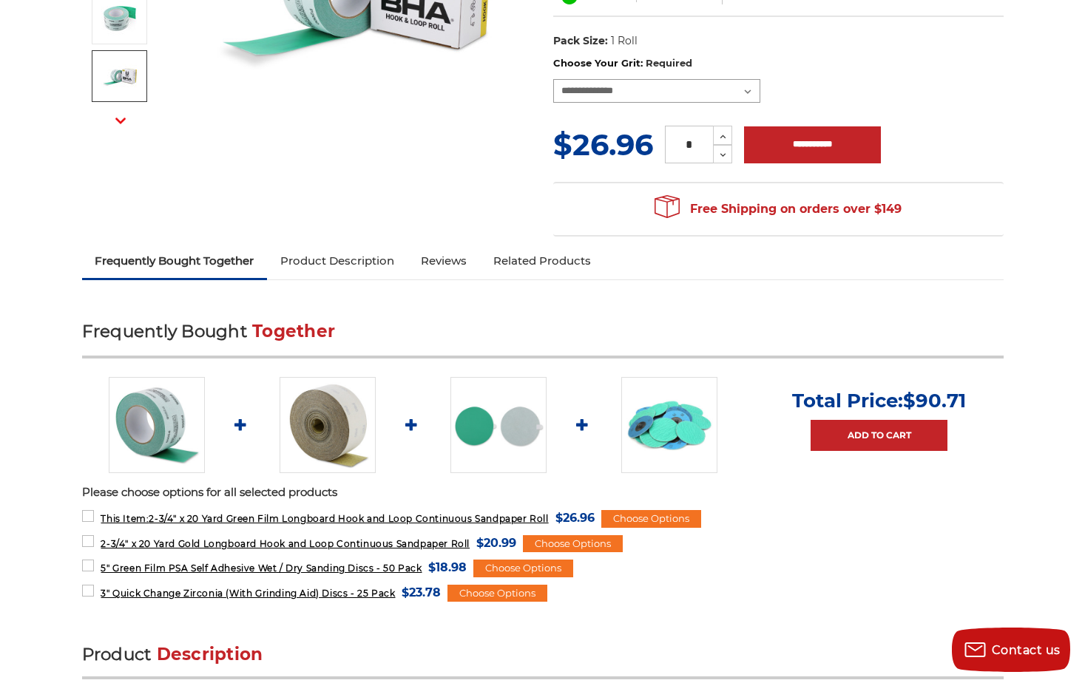
scroll to position [370, 0]
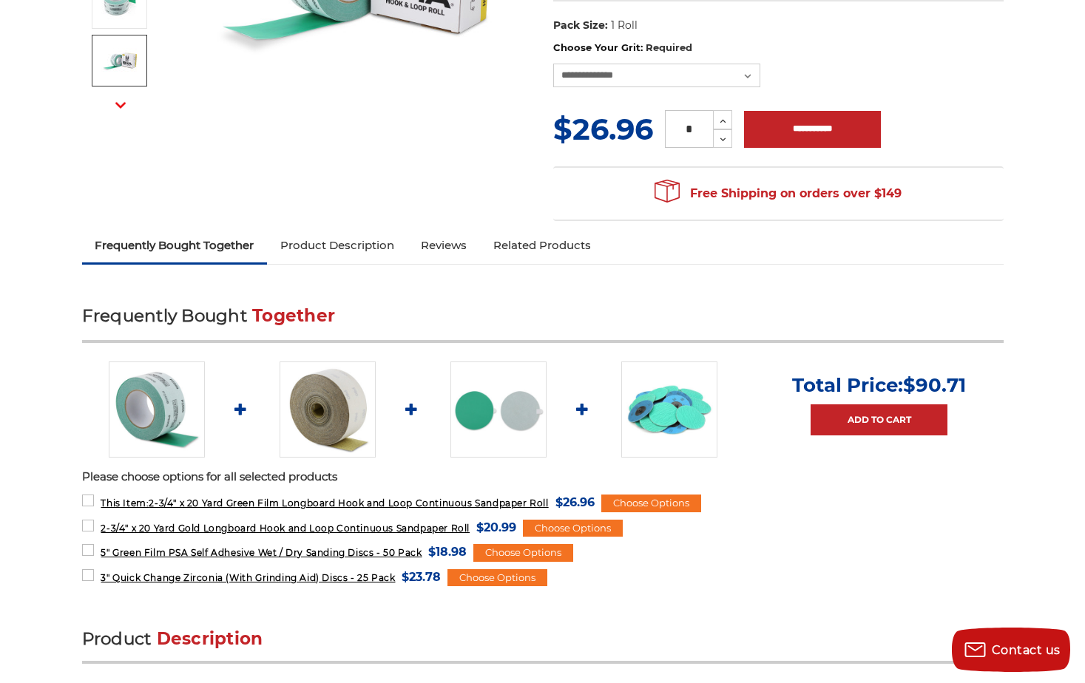
click at [334, 399] on img at bounding box center [328, 410] width 96 height 96
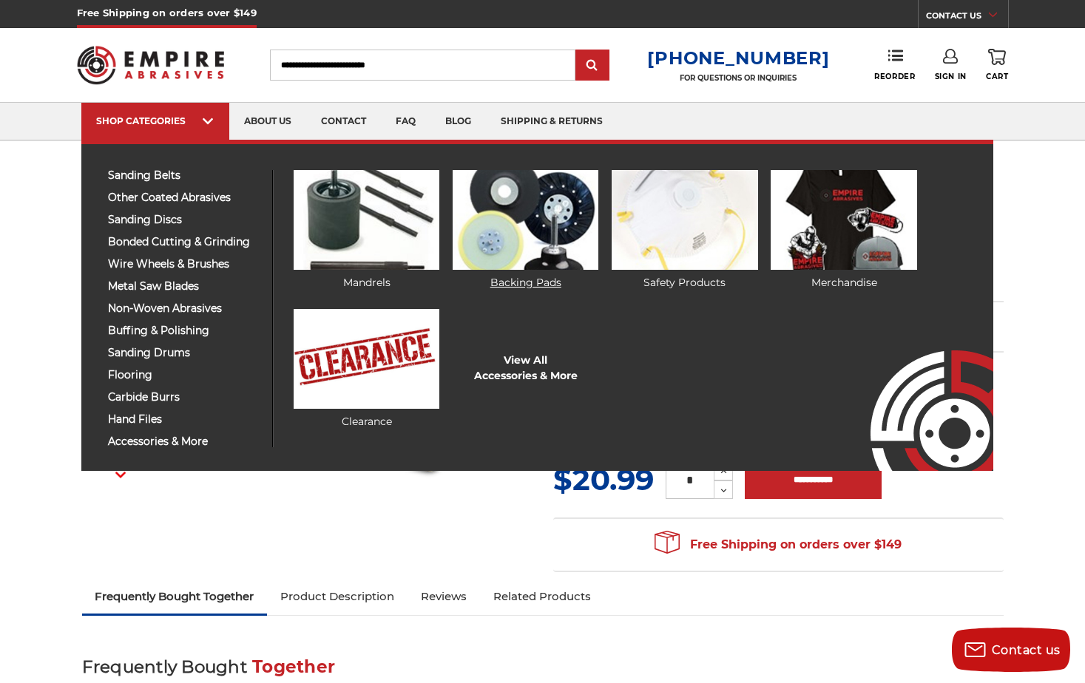
click at [547, 280] on link "Backing Pads" at bounding box center [526, 230] width 146 height 121
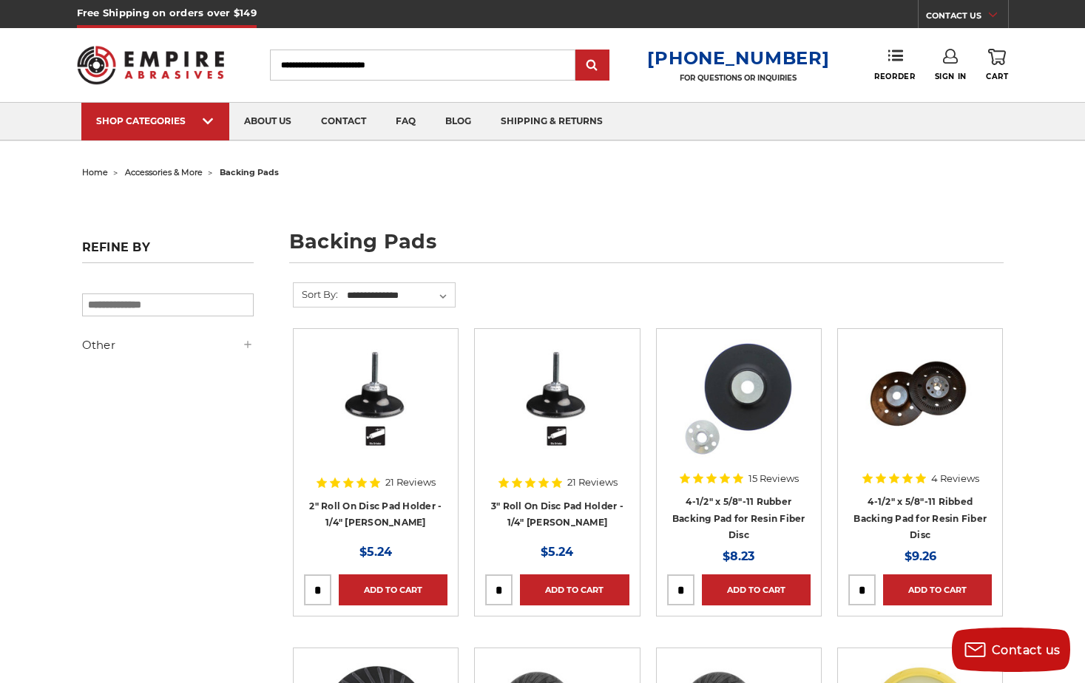
click at [246, 348] on icon at bounding box center [248, 345] width 12 height 12
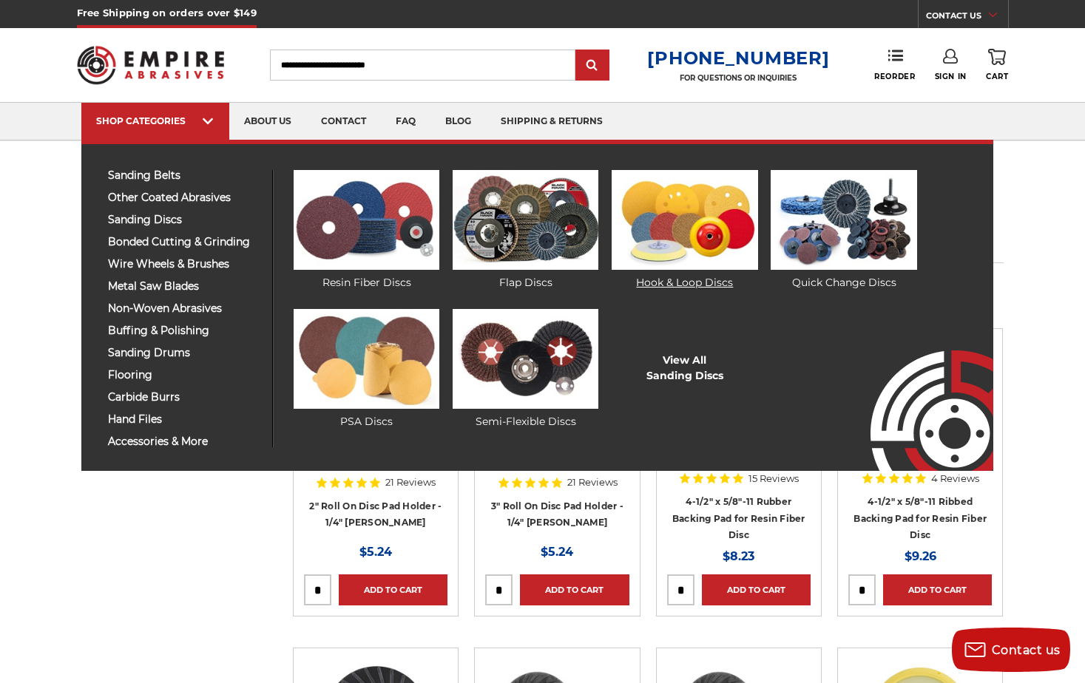
click at [704, 227] on img at bounding box center [685, 220] width 146 height 100
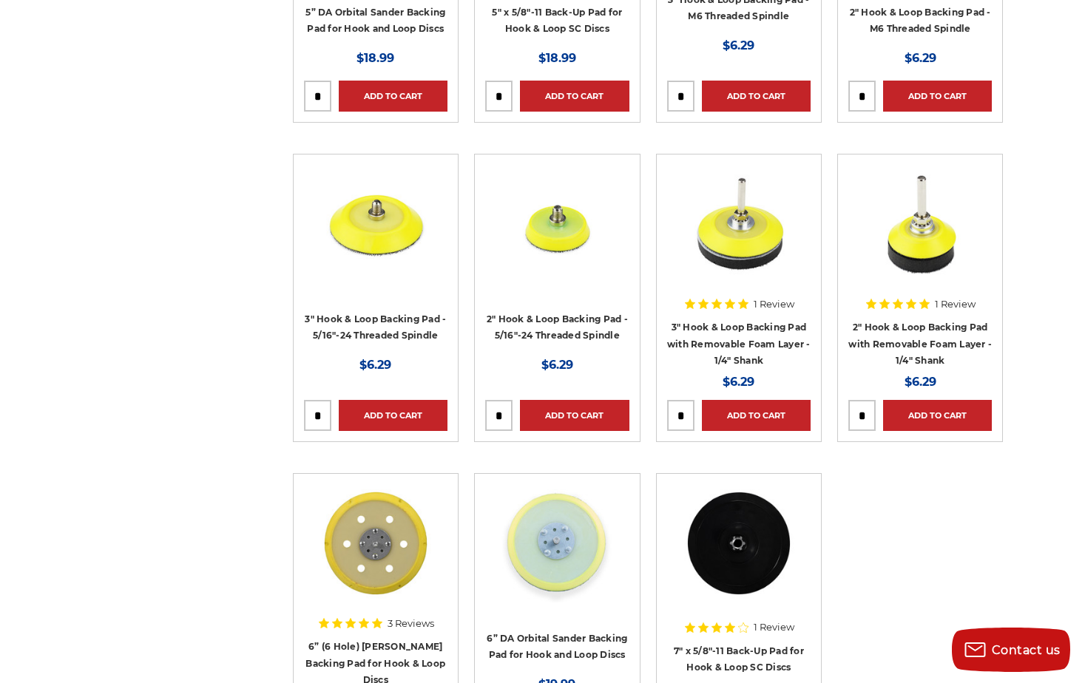
scroll to position [1701, 0]
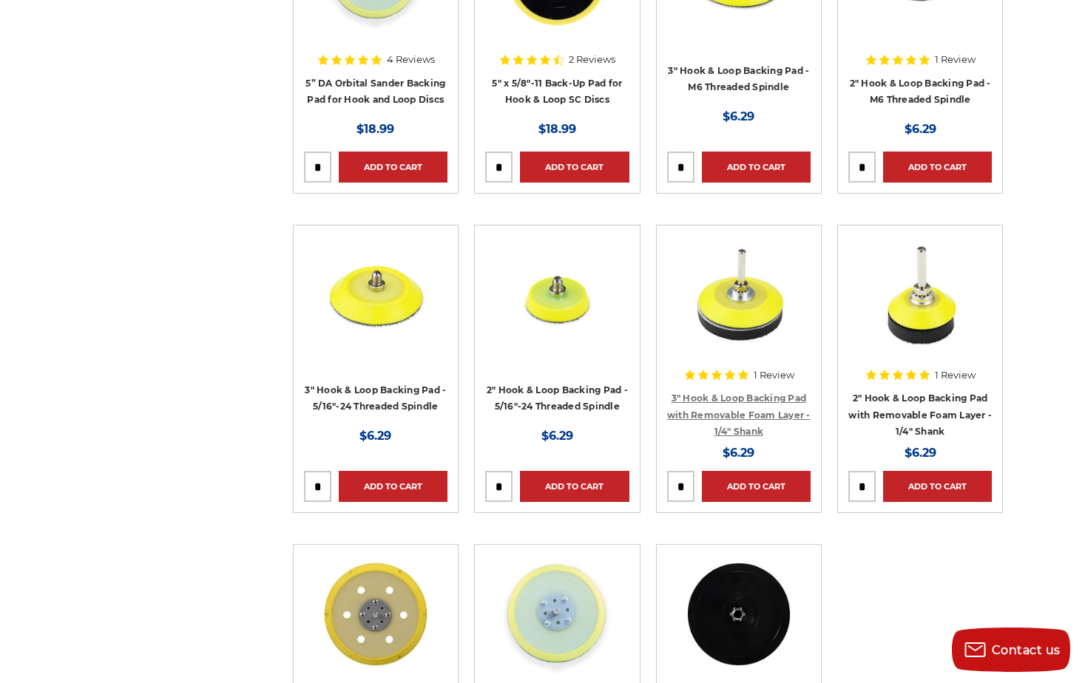
click at [752, 397] on link "3" Hook & Loop Backing Pad with Removable Foam Layer - 1/4" Shank" at bounding box center [738, 415] width 143 height 44
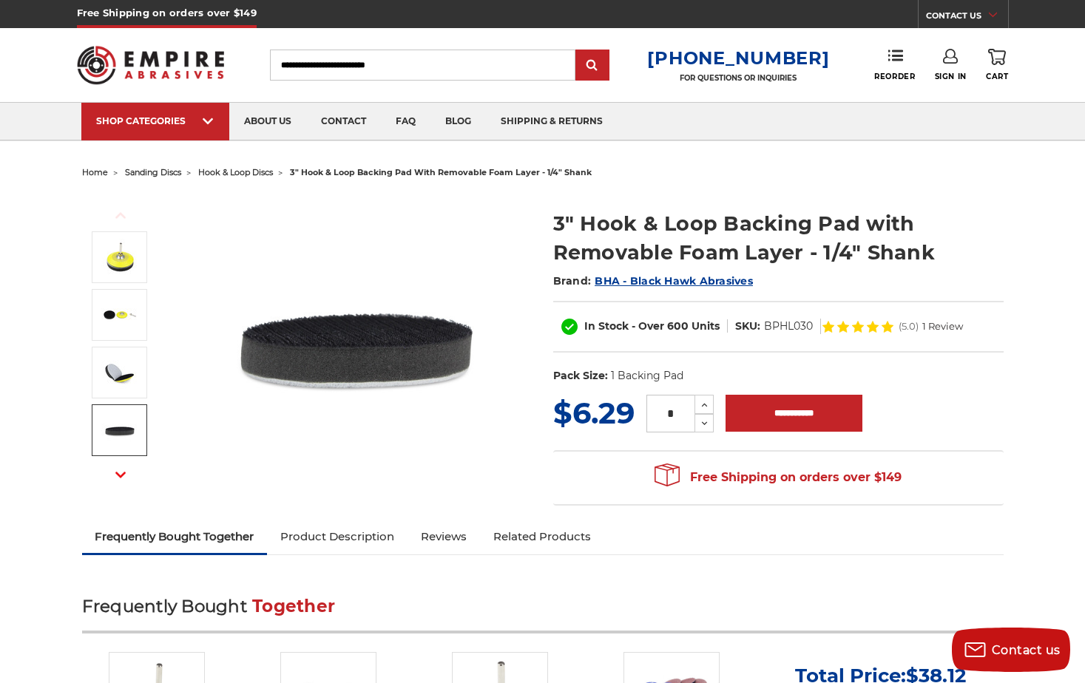
click at [122, 474] on use "button" at bounding box center [120, 475] width 10 height 6
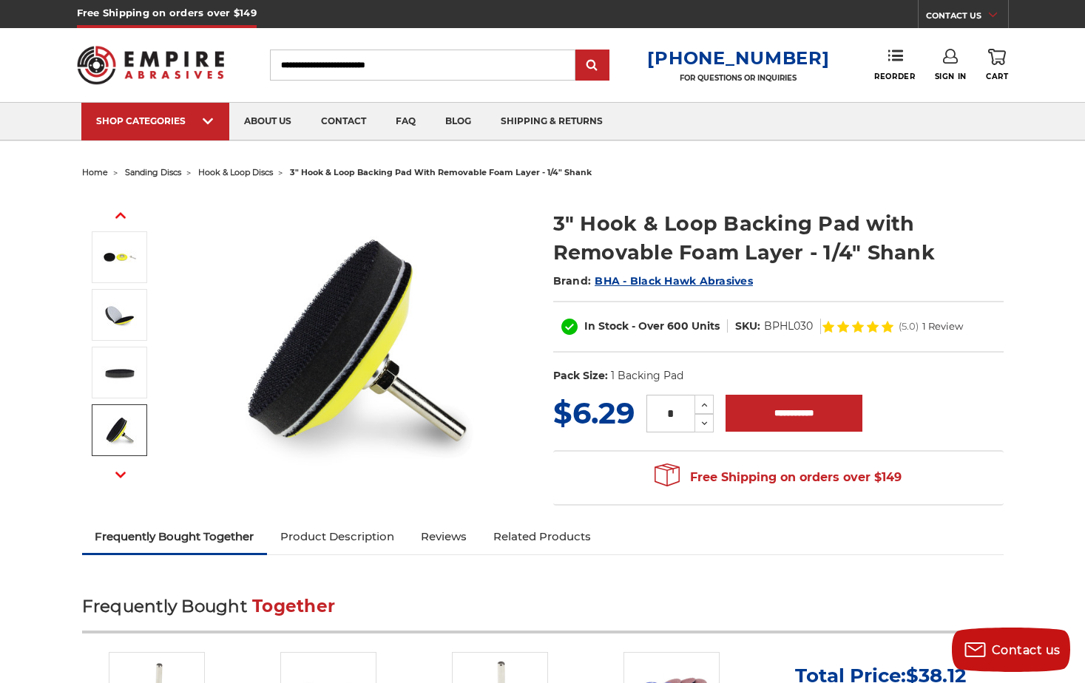
click at [120, 476] on use "button" at bounding box center [120, 475] width 10 height 6
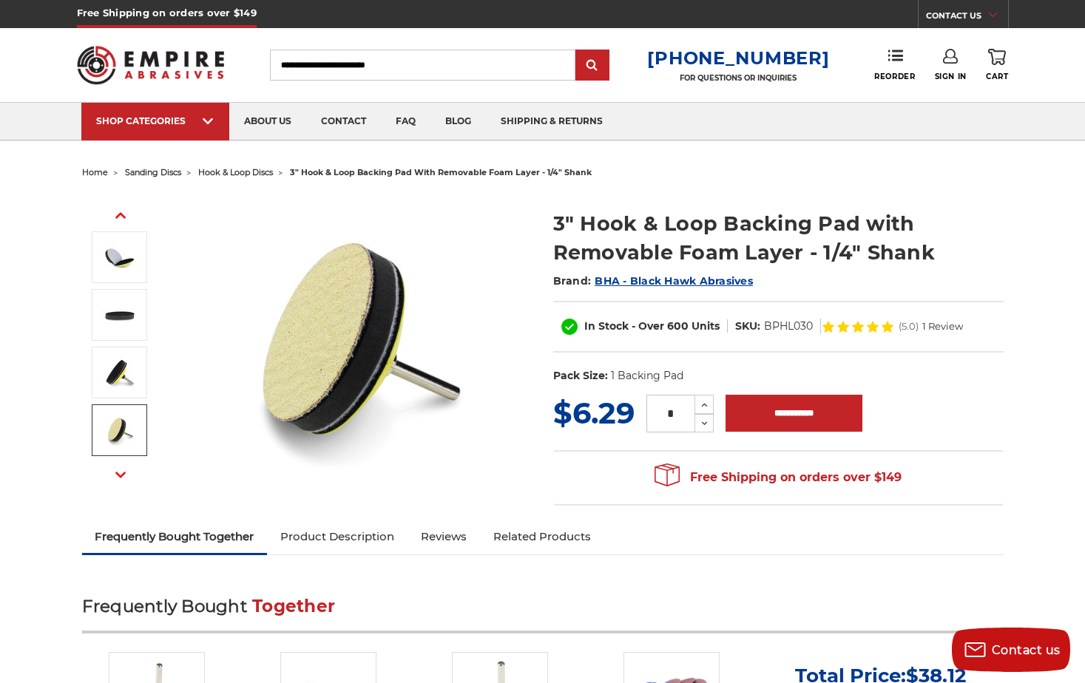
click at [121, 477] on use "button" at bounding box center [120, 475] width 10 height 6
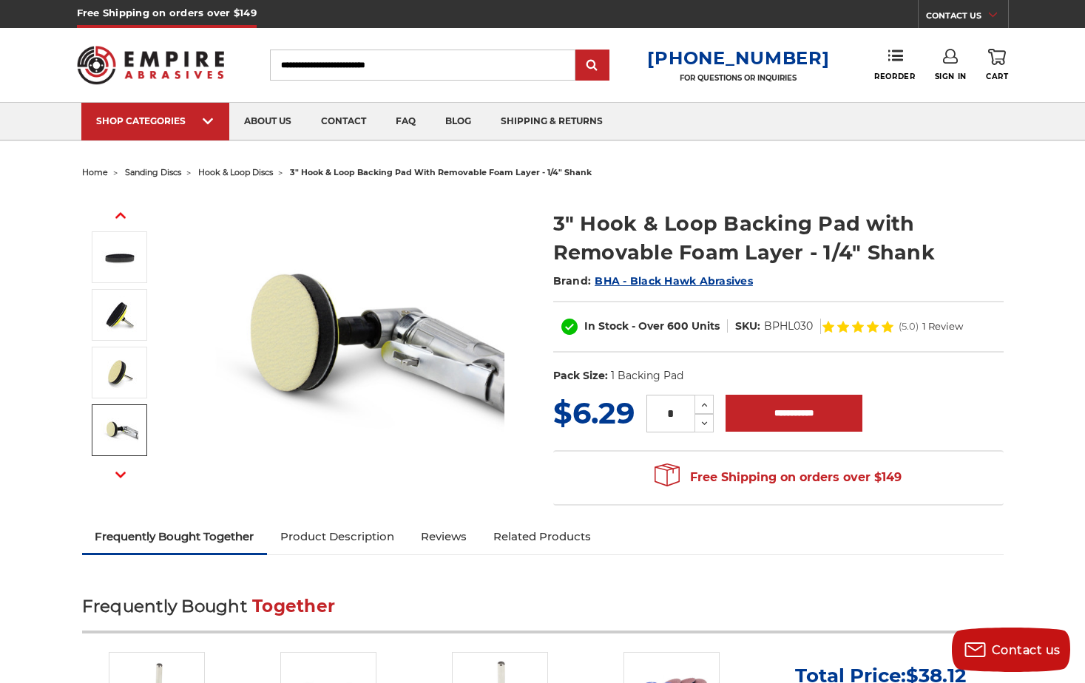
click at [119, 471] on icon "button" at bounding box center [120, 475] width 10 height 10
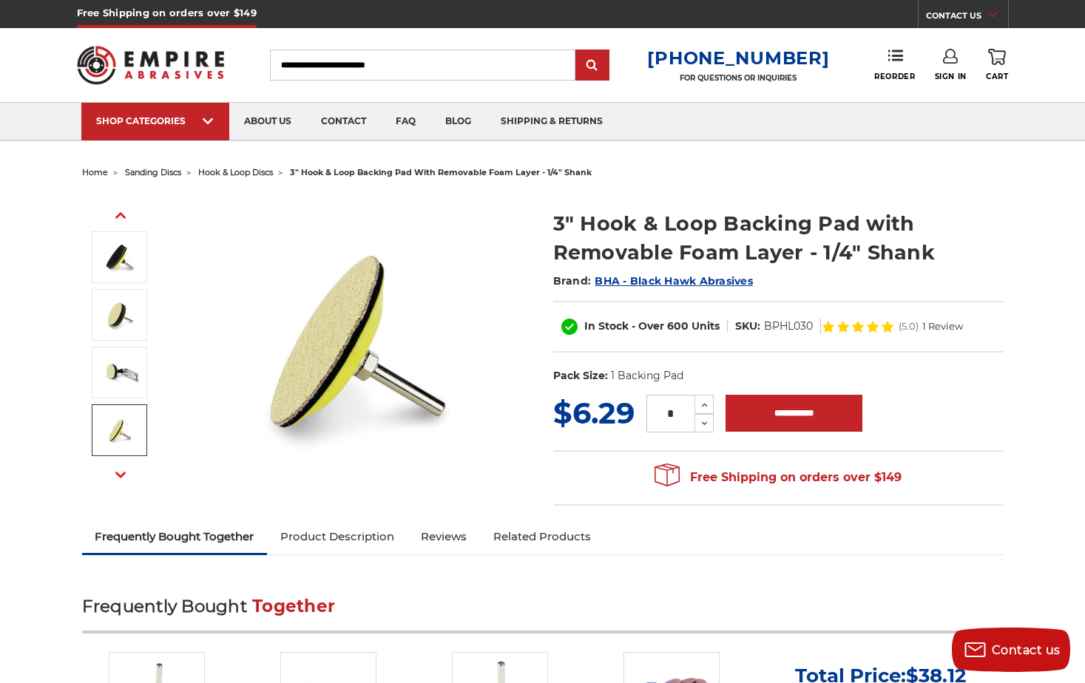
click at [119, 475] on use "button" at bounding box center [120, 475] width 10 height 6
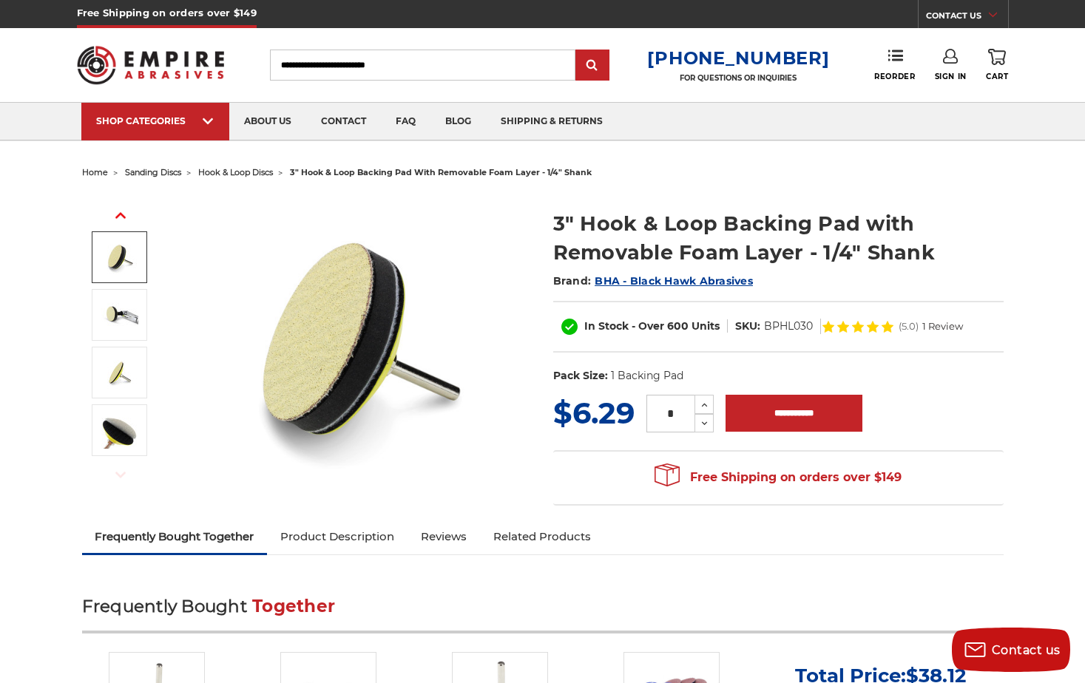
click at [247, 168] on span "hook & loop discs" at bounding box center [235, 172] width 75 height 10
